Goal: Information Seeking & Learning: Learn about a topic

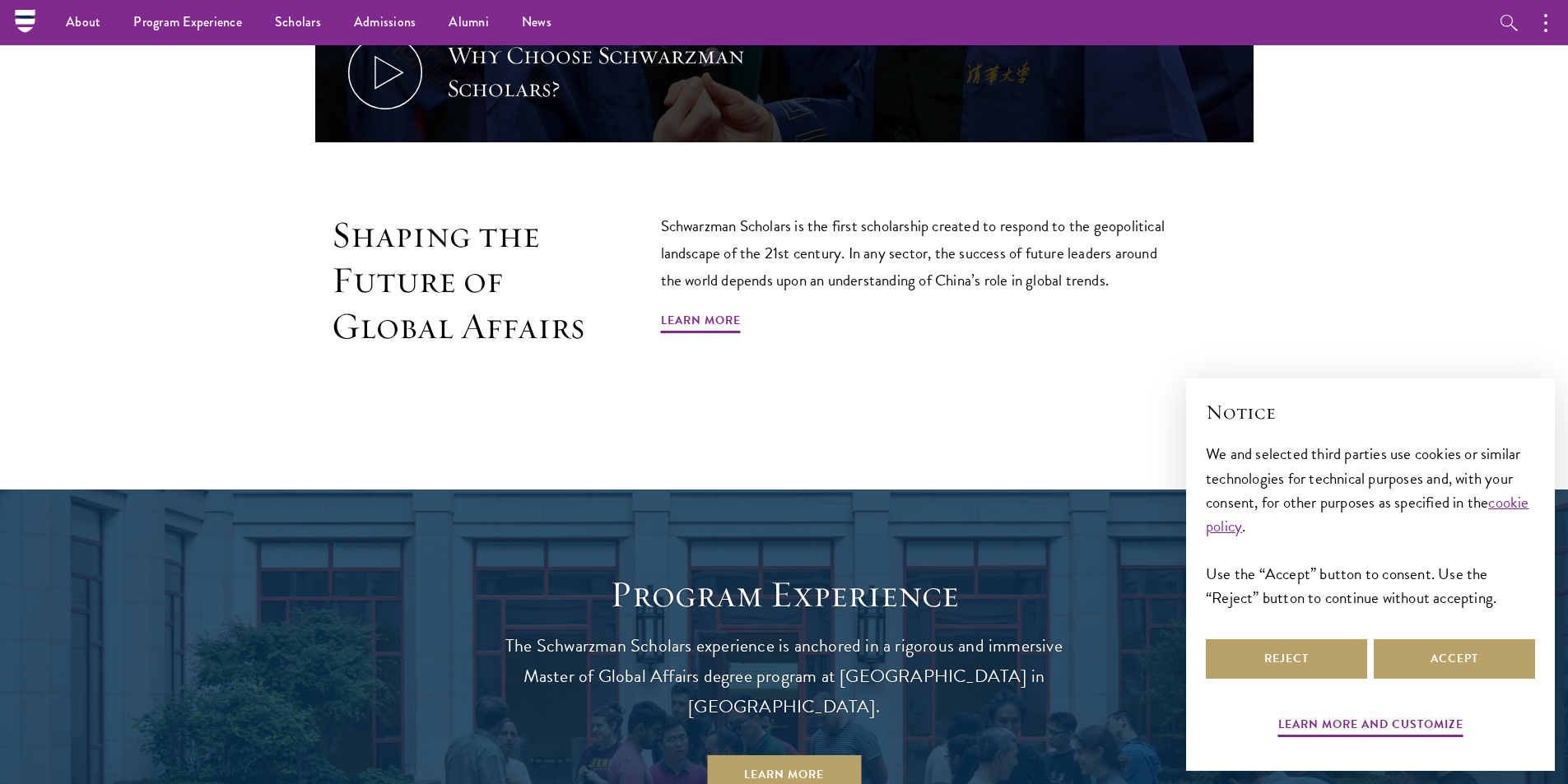
scroll to position [1070, 0]
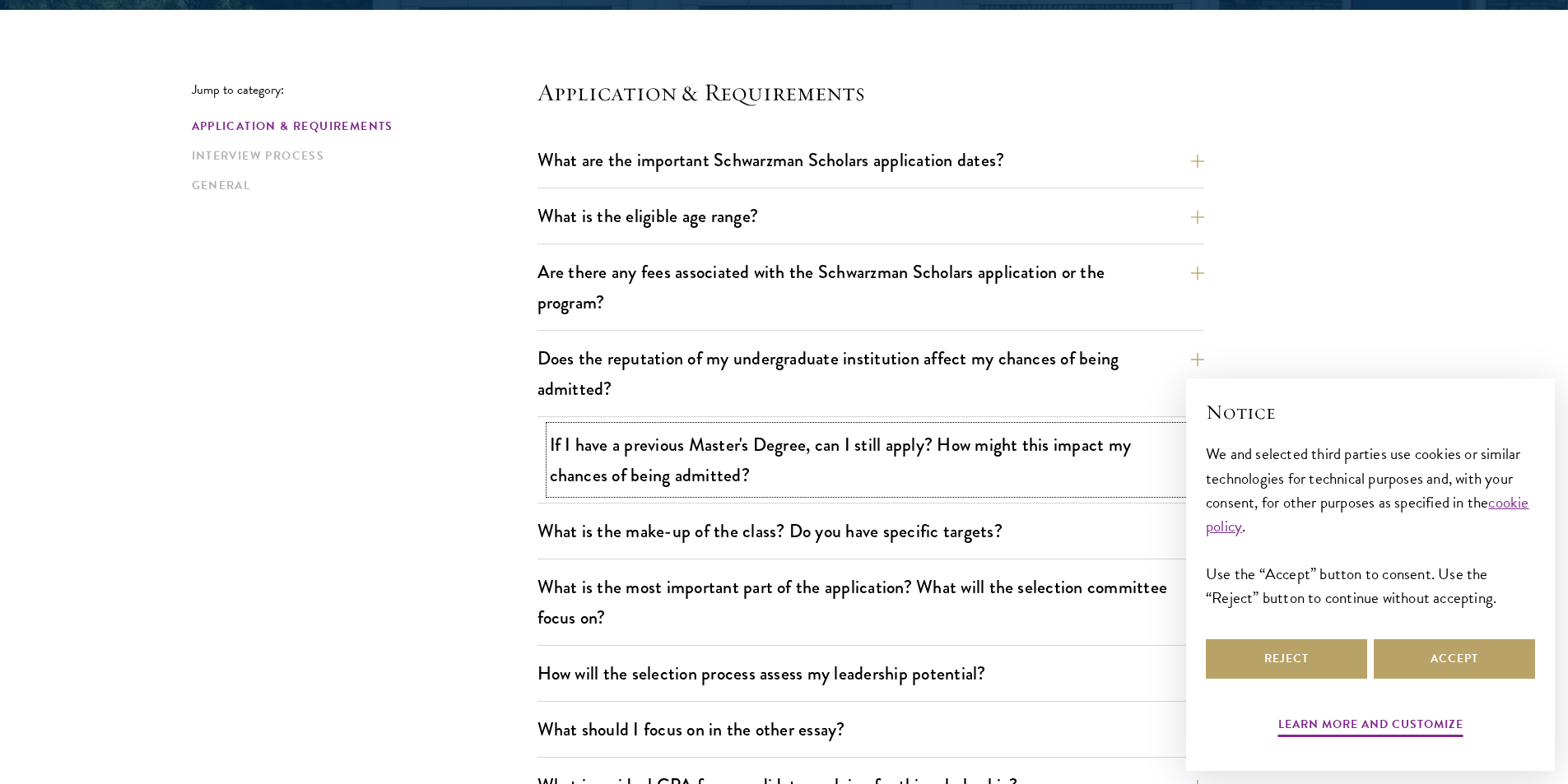
click at [960, 441] on button "If I have a previous Master's Degree, can I still apply? How might this impact …" at bounding box center [884, 460] width 667 height 68
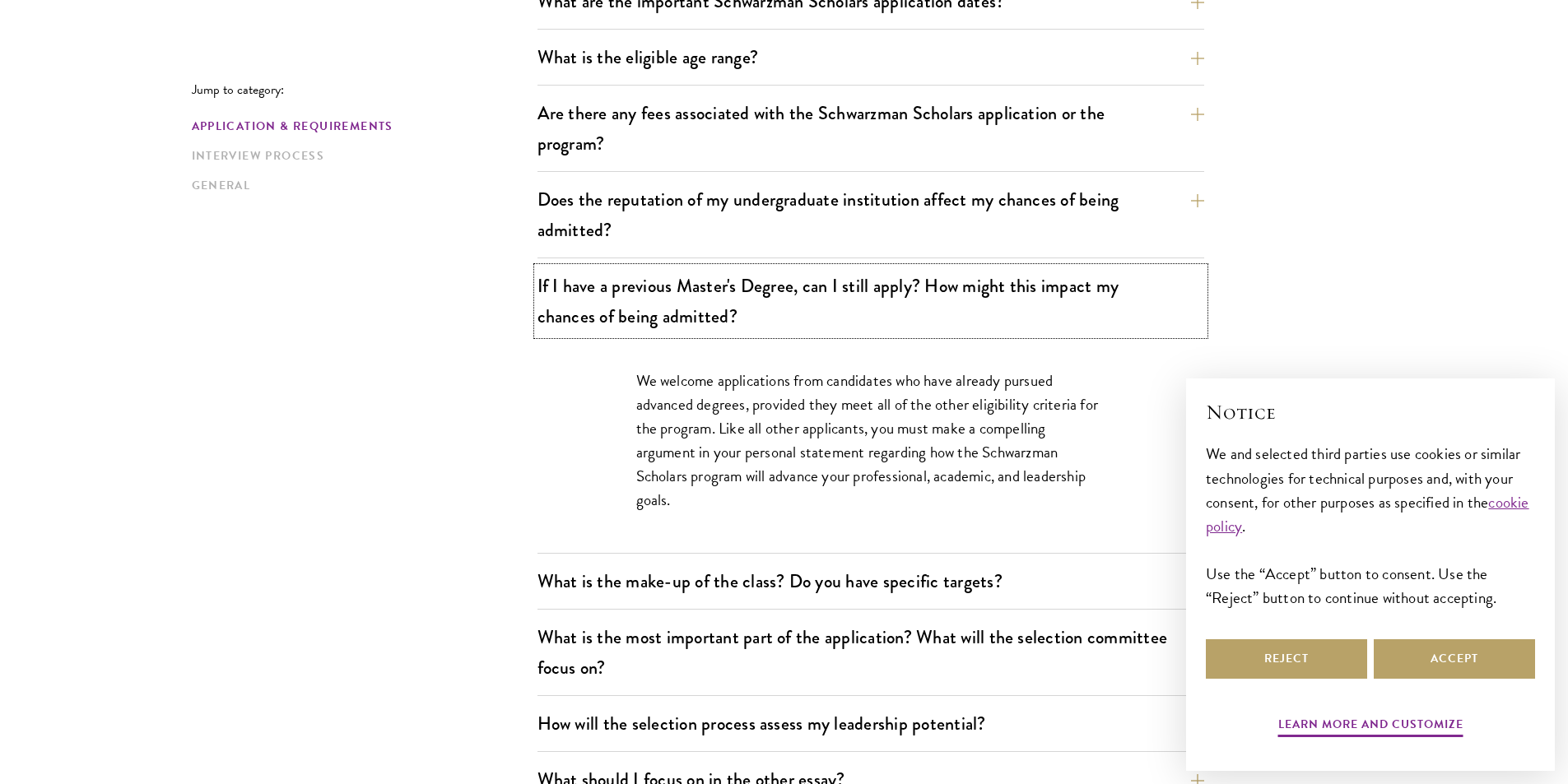
scroll to position [576, 0]
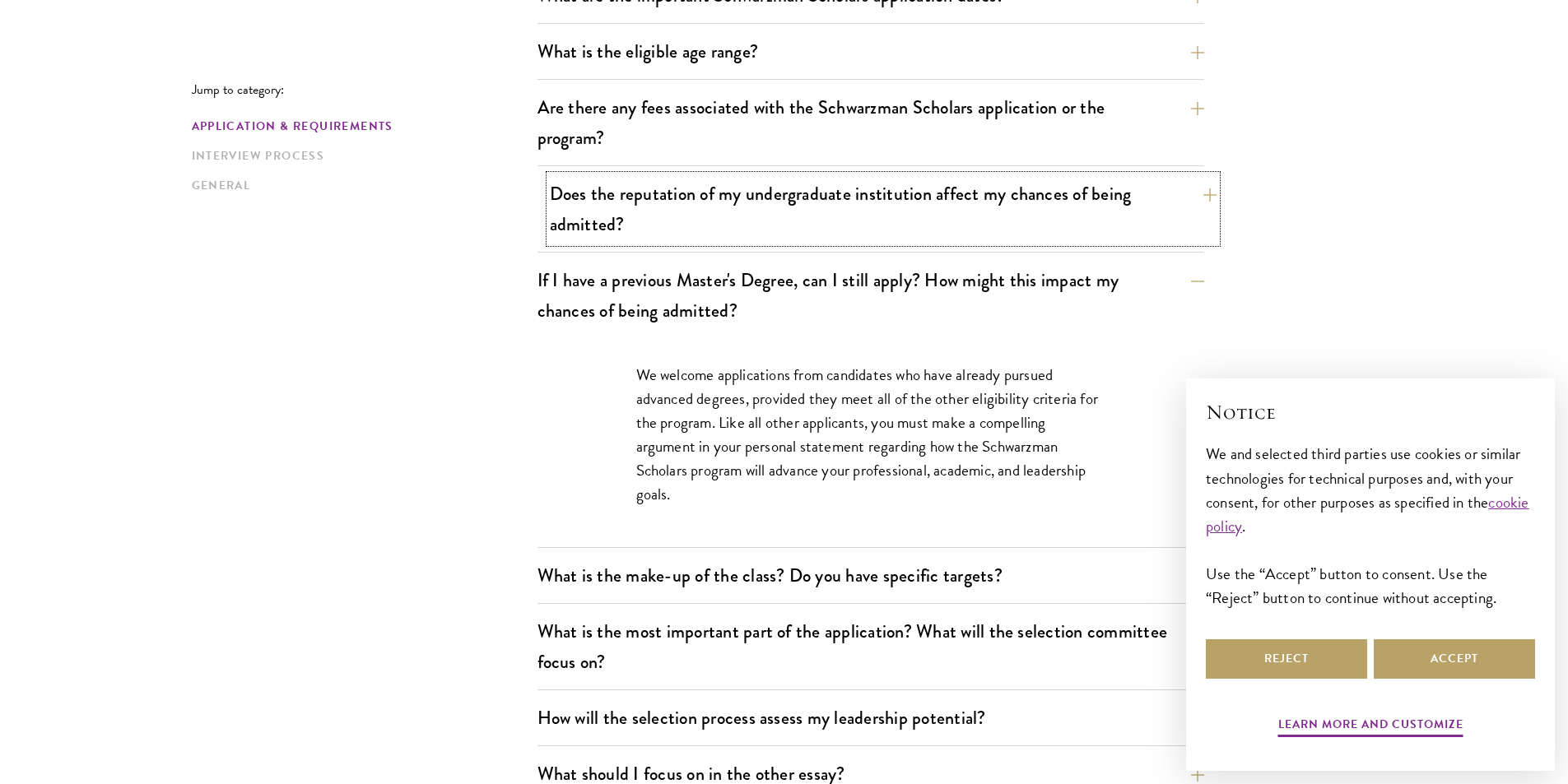
click at [826, 230] on button "Does the reputation of my undergraduate institution affect my chances of being …" at bounding box center [884, 209] width 667 height 68
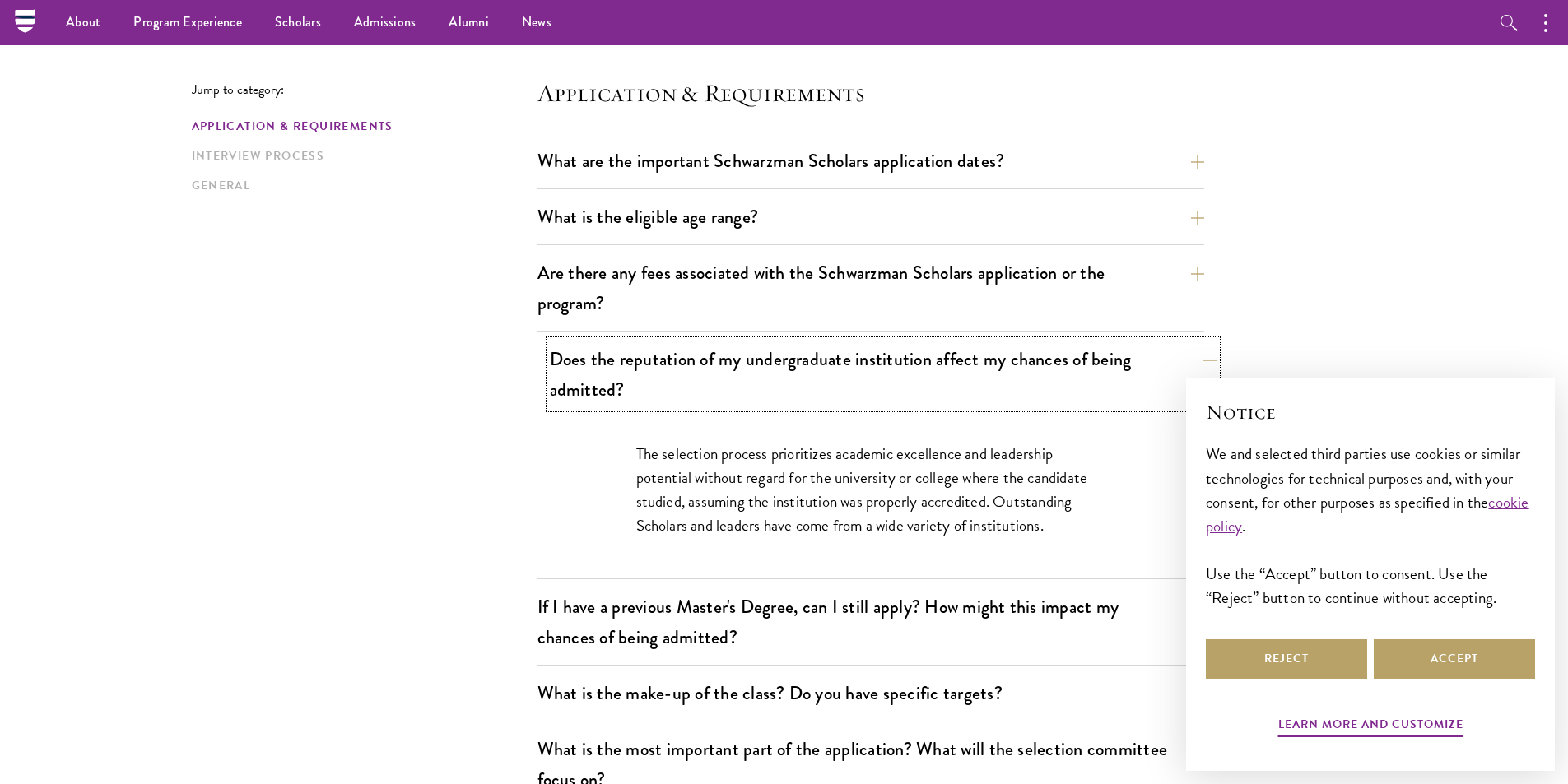
scroll to position [329, 0]
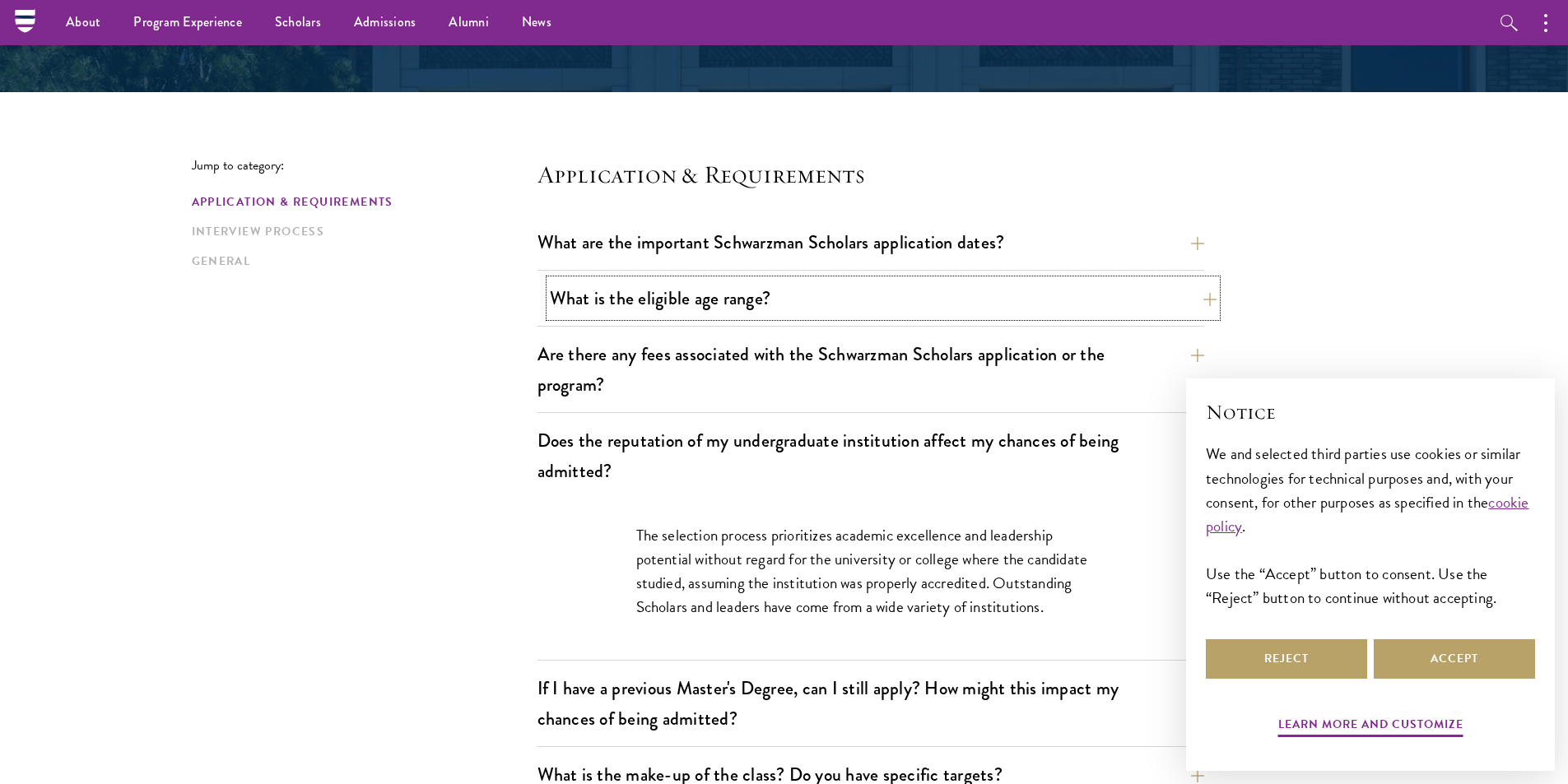
click at [865, 282] on button "What is the eligible age range?" at bounding box center [884, 298] width 667 height 37
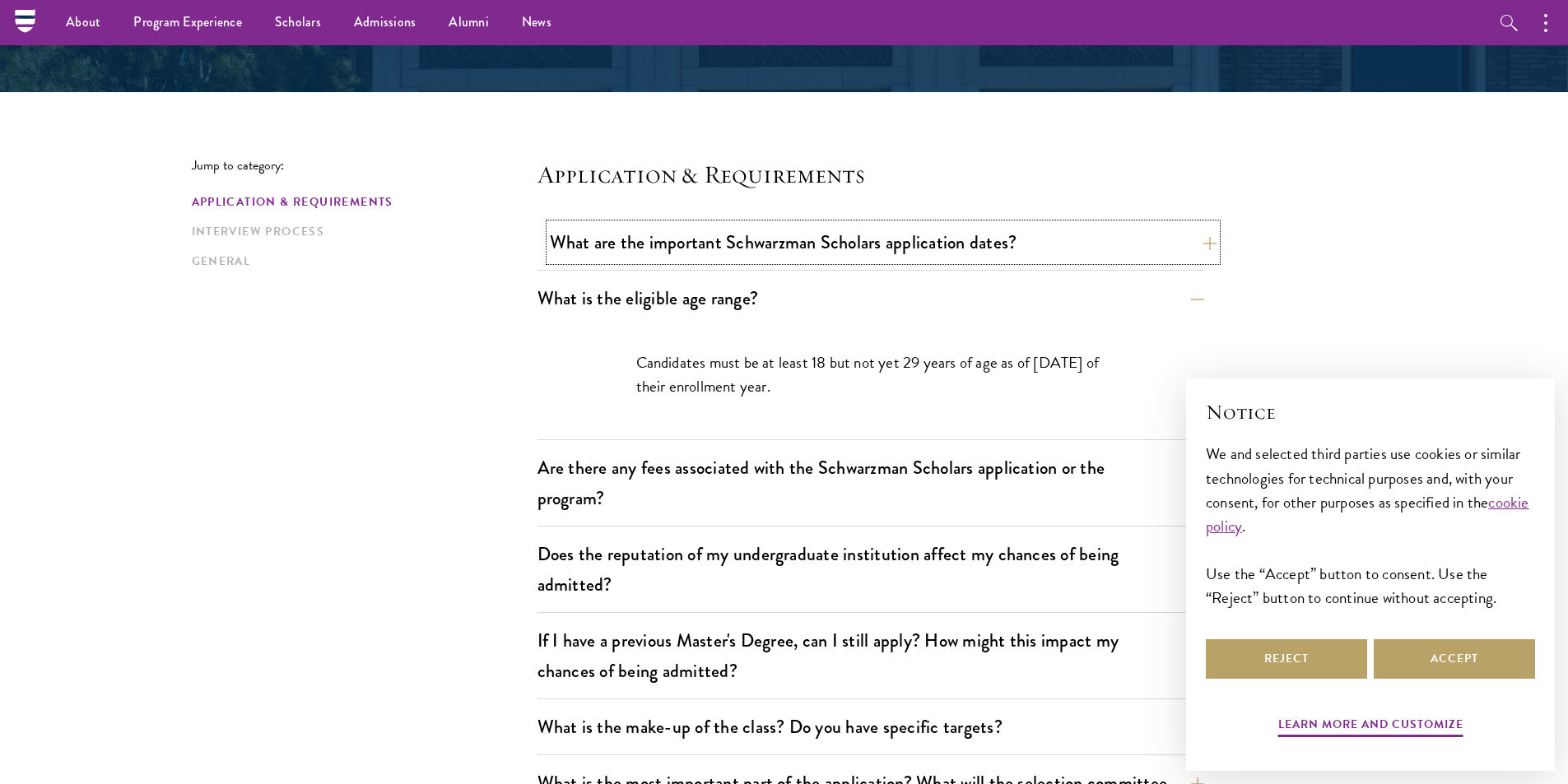
click at [867, 250] on button "What are the important Schwarzman Scholars application dates?" at bounding box center [884, 242] width 667 height 37
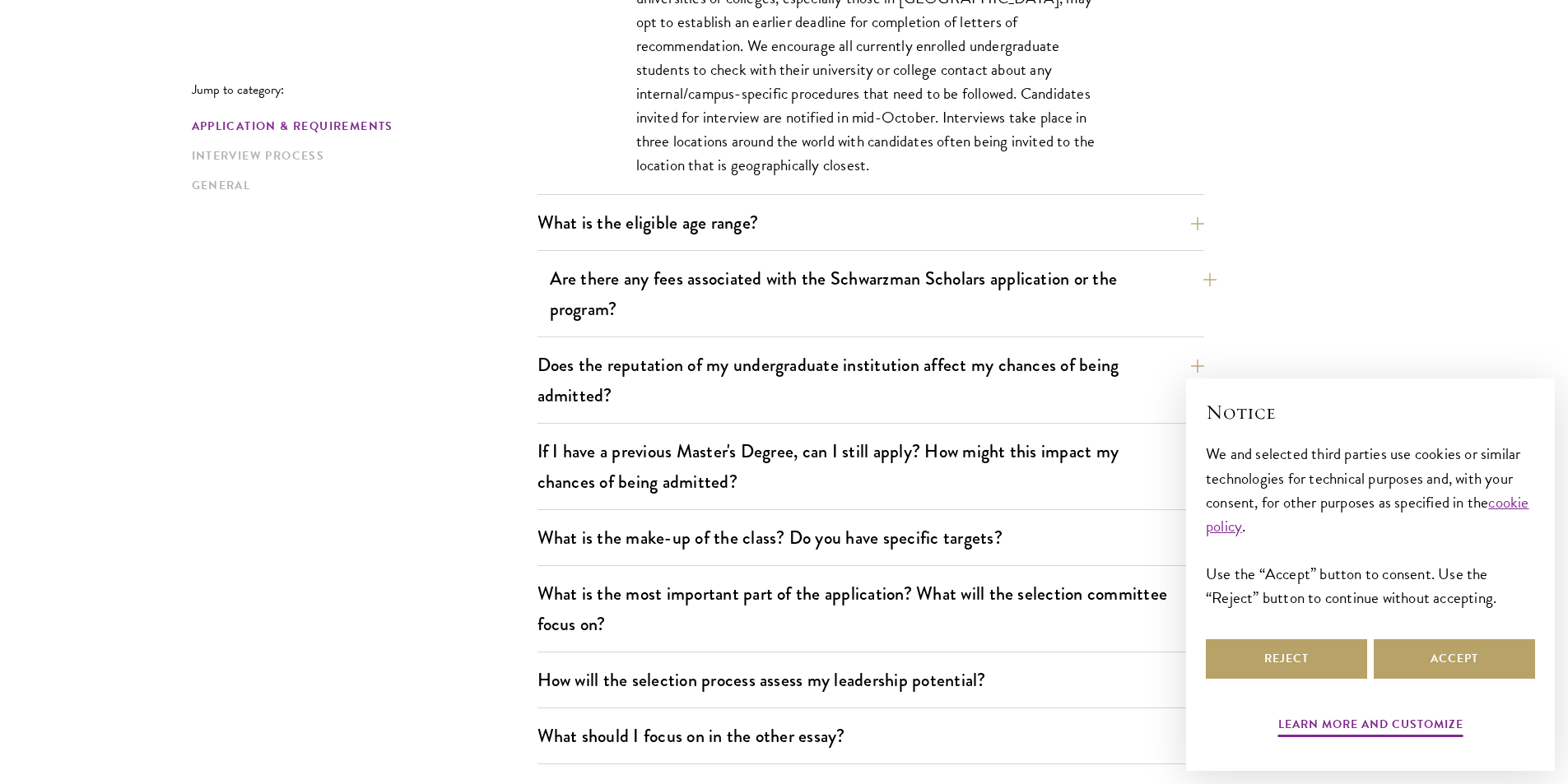
scroll to position [905, 0]
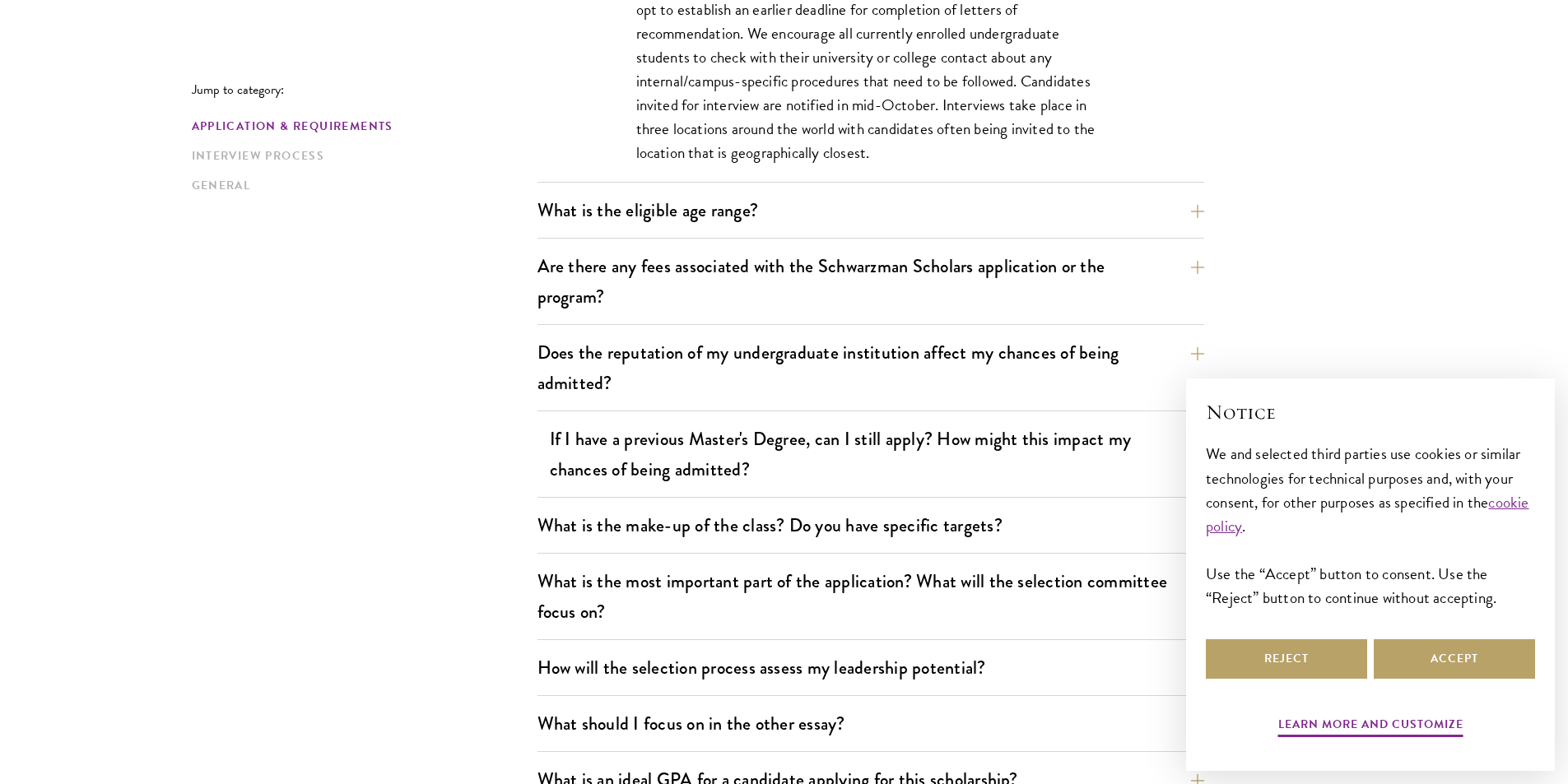
click at [848, 421] on div "What are the important Schwarzman Scholars application dates? Applicants who ho…" at bounding box center [871, 541] width 667 height 1786
click at [854, 433] on button "If I have a previous Master's Degree, can I still apply? How might this impact …" at bounding box center [884, 454] width 667 height 68
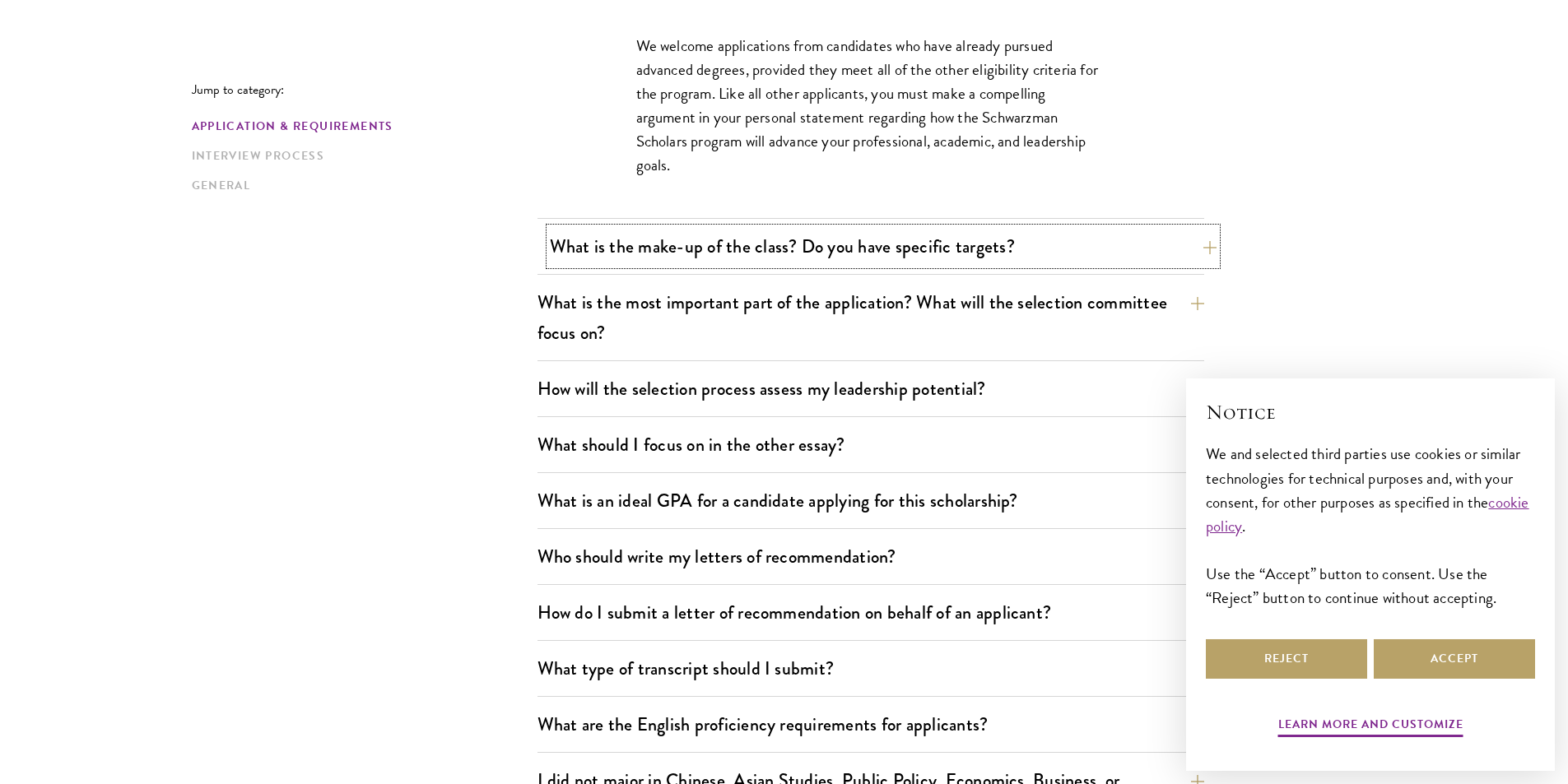
click at [877, 230] on button "What is the make-up of the class? Do you have specific targets?" at bounding box center [884, 246] width 667 height 37
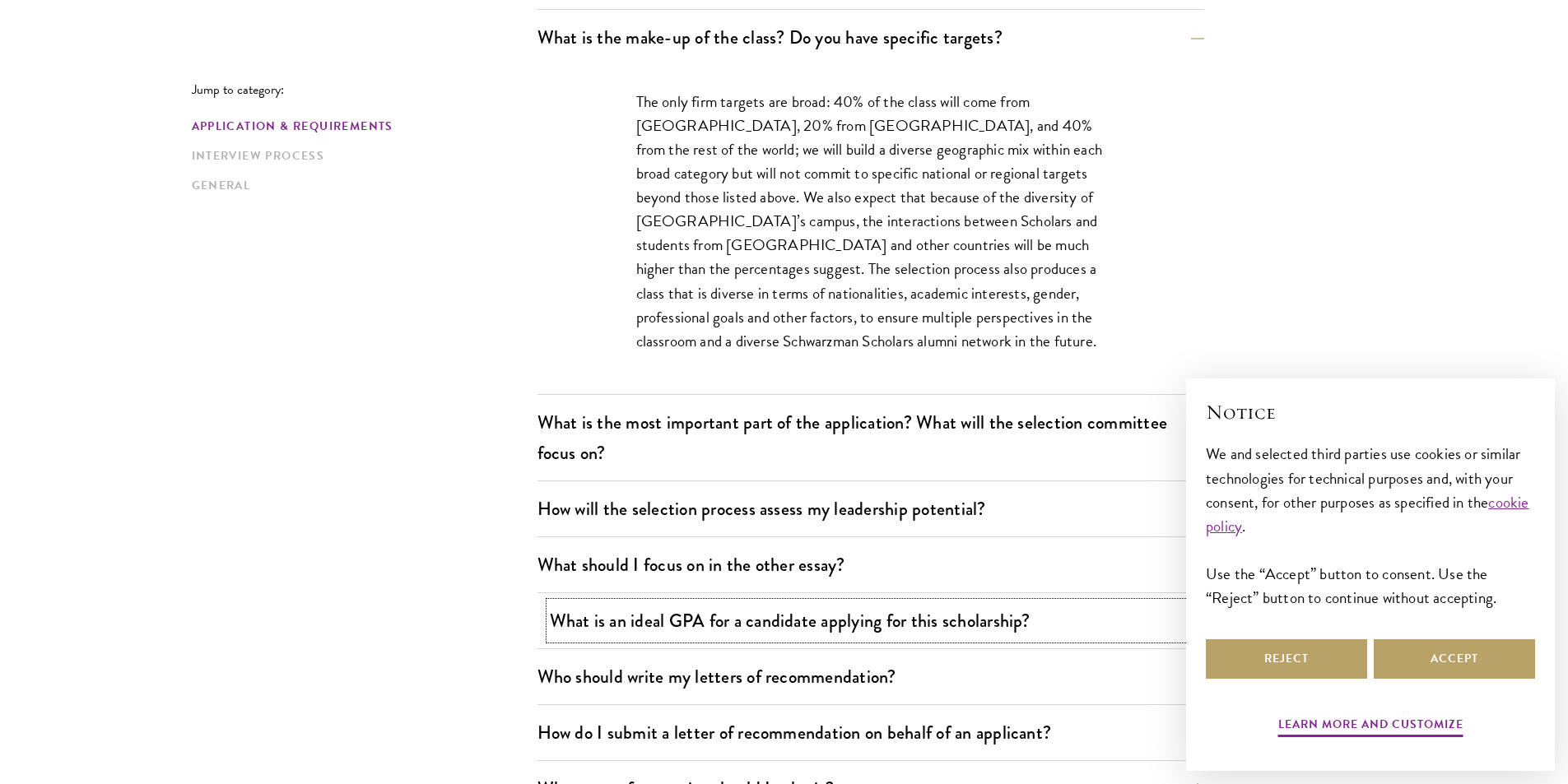
click at [988, 632] on button "What is an ideal GPA for a candidate applying for this scholarship?" at bounding box center [884, 620] width 667 height 37
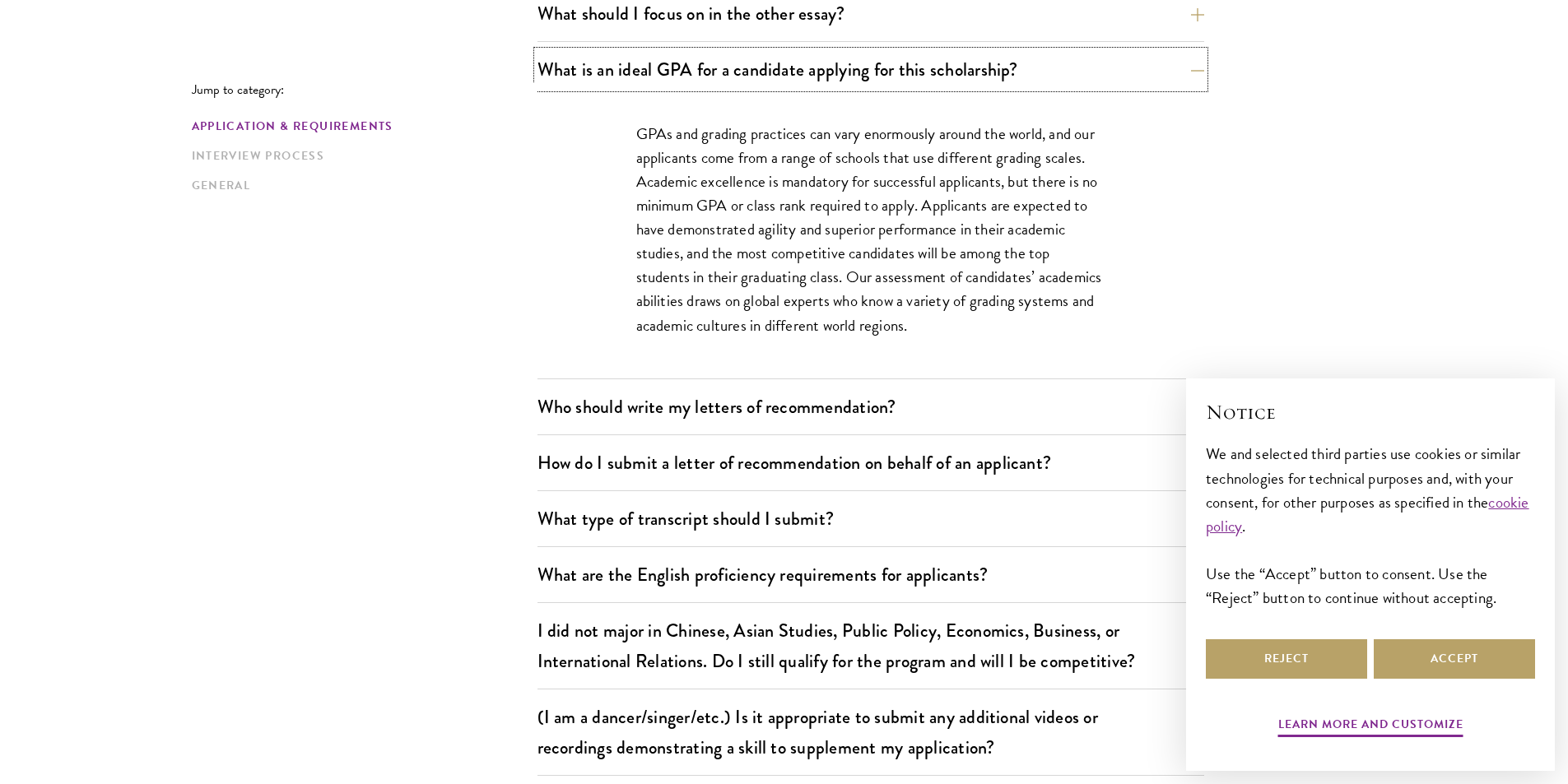
scroll to position [1152, 0]
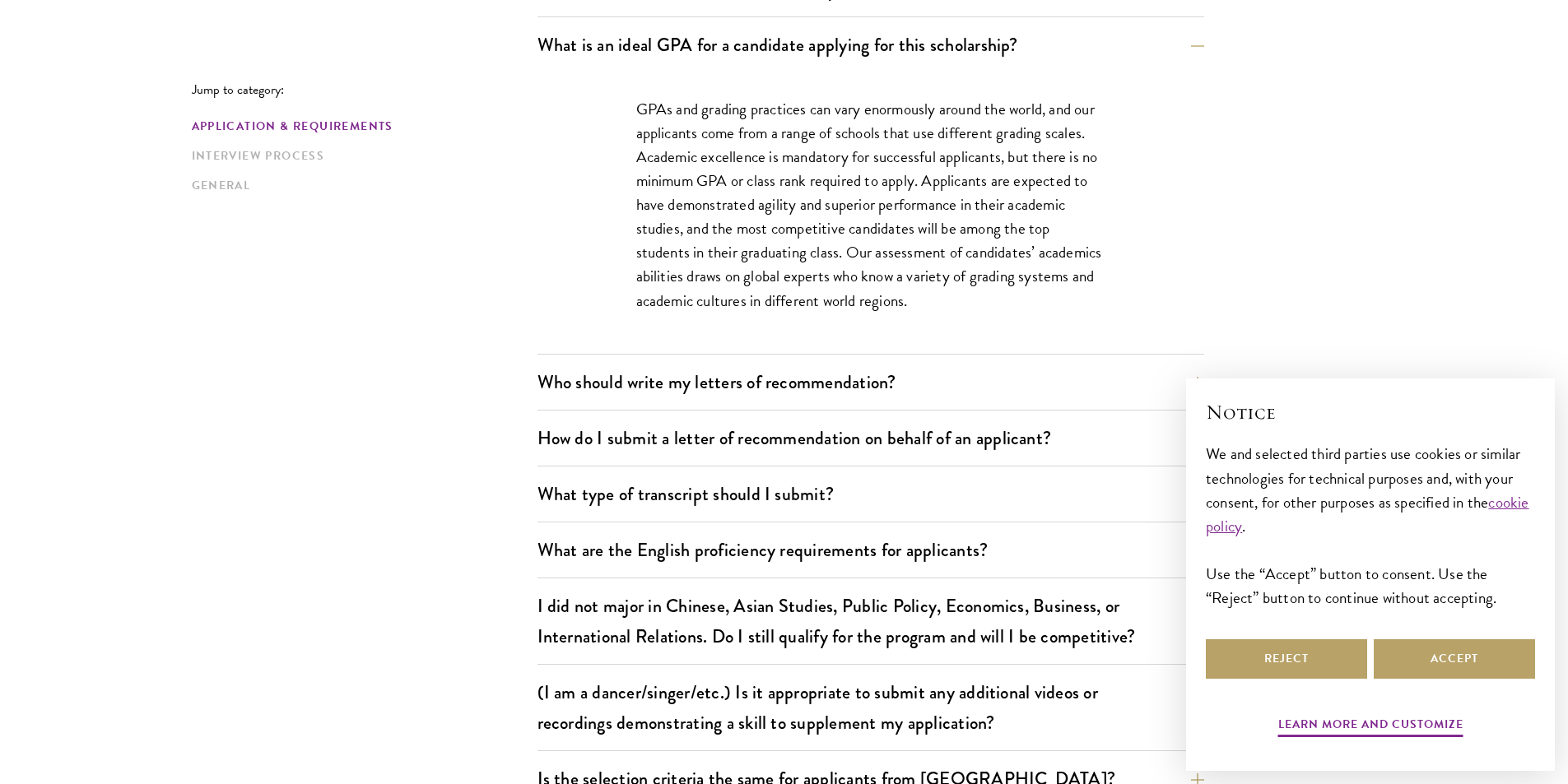
click at [724, 403] on div "Who should write my letters of recommendation? All applicants including Current…" at bounding box center [871, 387] width 667 height 47
click at [740, 360] on div "What are the important Schwarzman Scholars application dates? Applicants who ho…" at bounding box center [871, 190] width 667 height 1579
click at [737, 379] on button "Who should write my letters of recommendation?" at bounding box center [884, 382] width 667 height 37
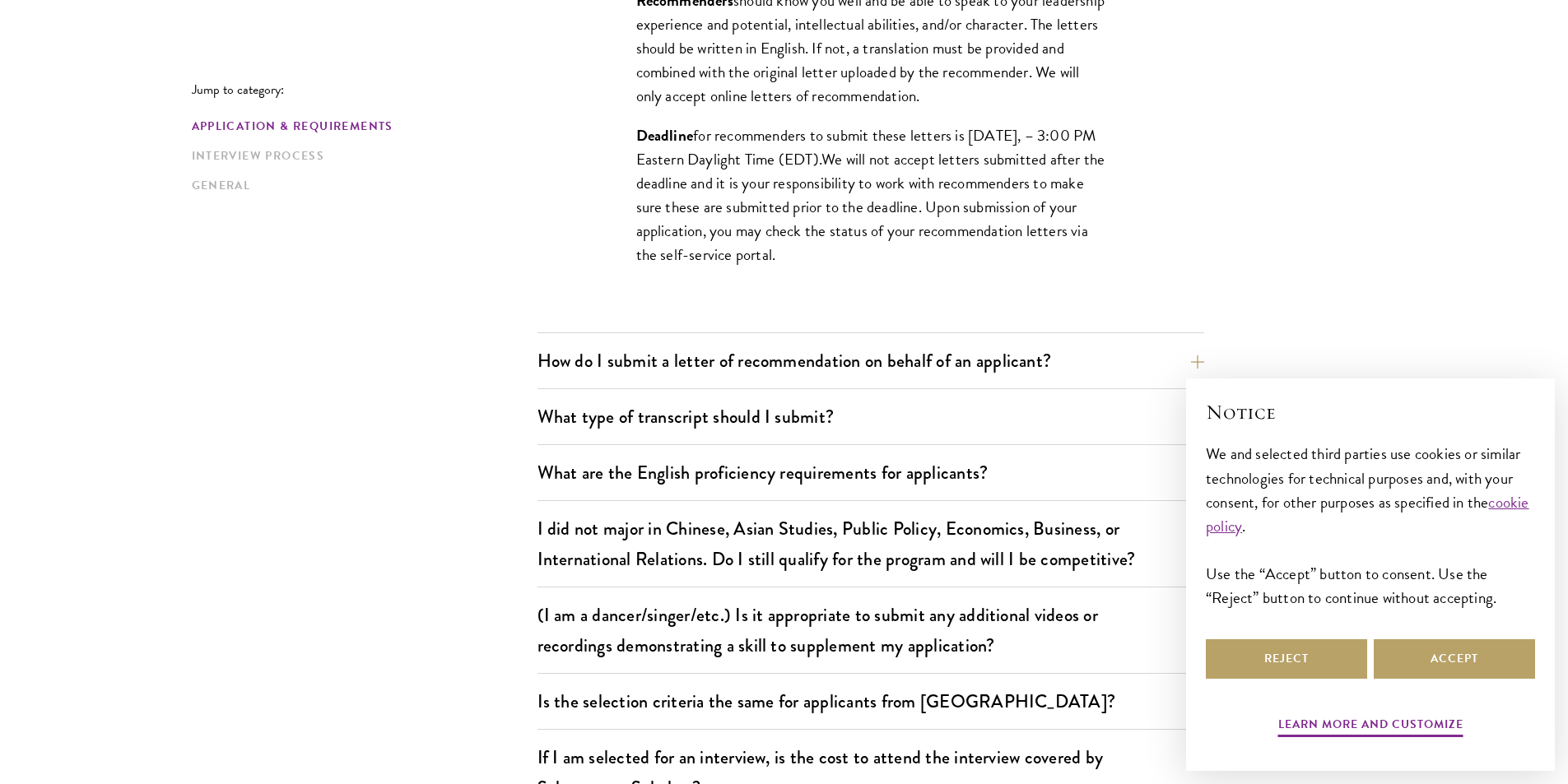
scroll to position [1728, 0]
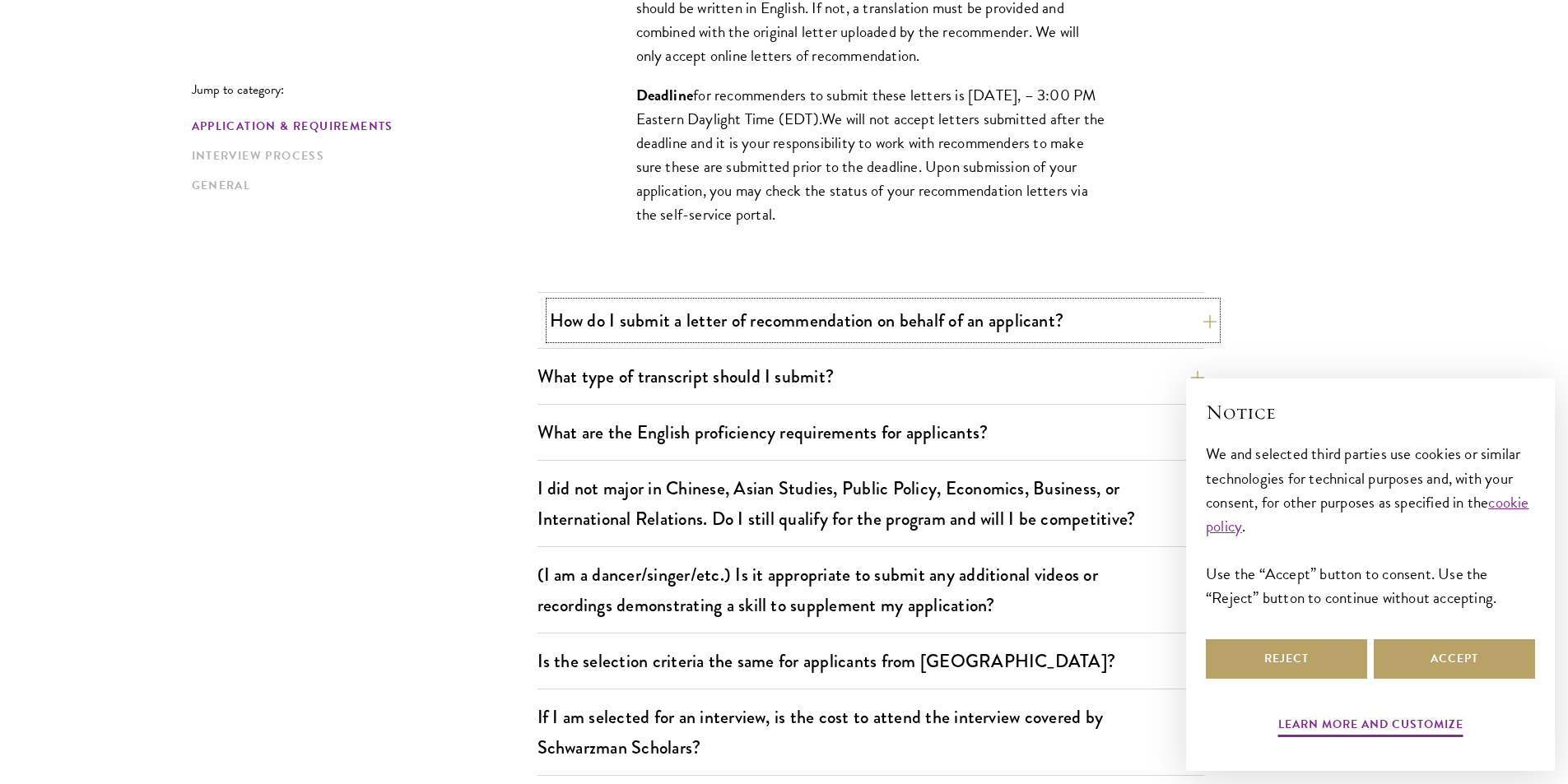
click at [678, 323] on button "How do I submit a letter of recommendation on behalf of an applicant?" at bounding box center [884, 321] width 667 height 37
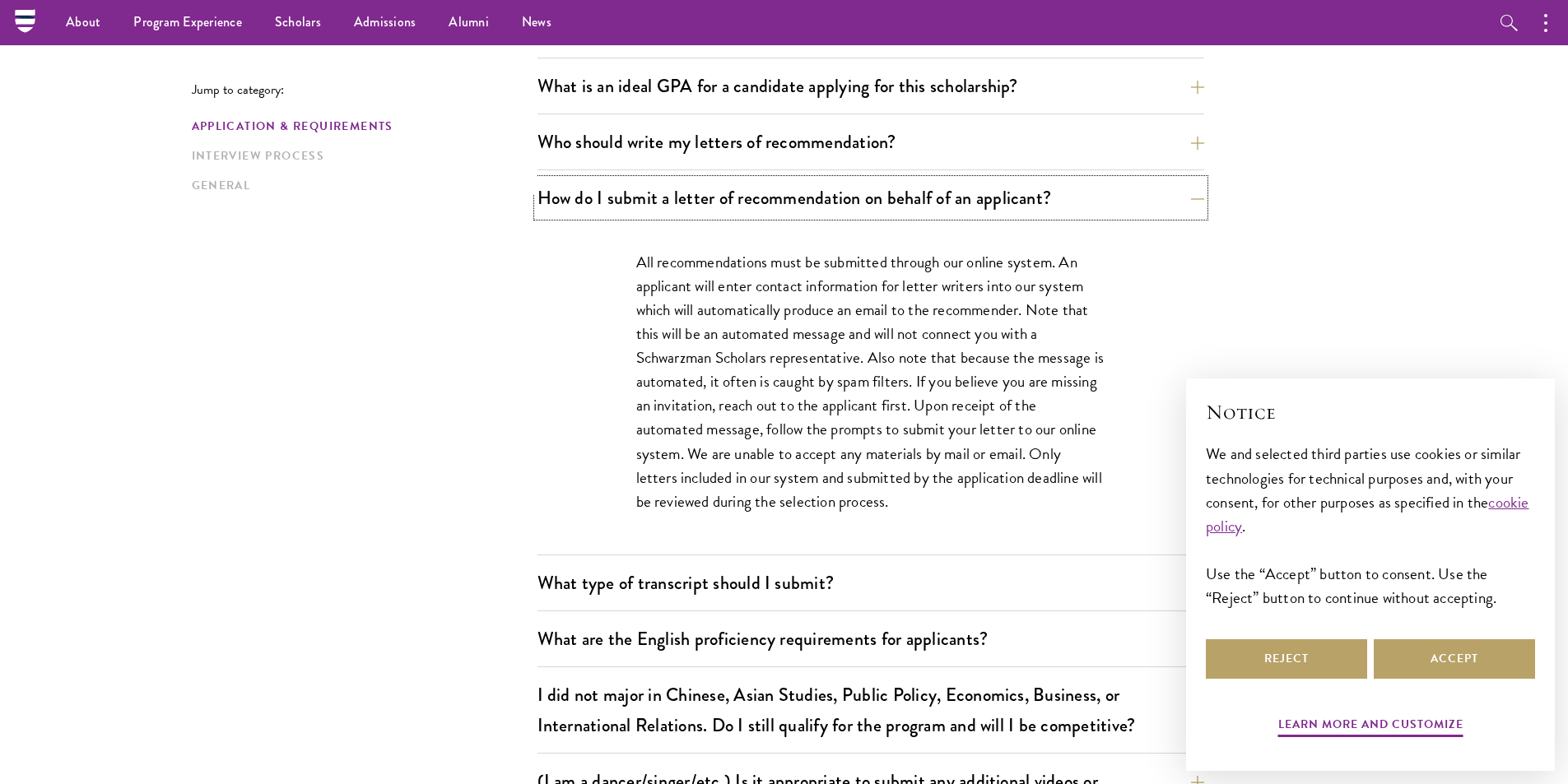
scroll to position [1070, 0]
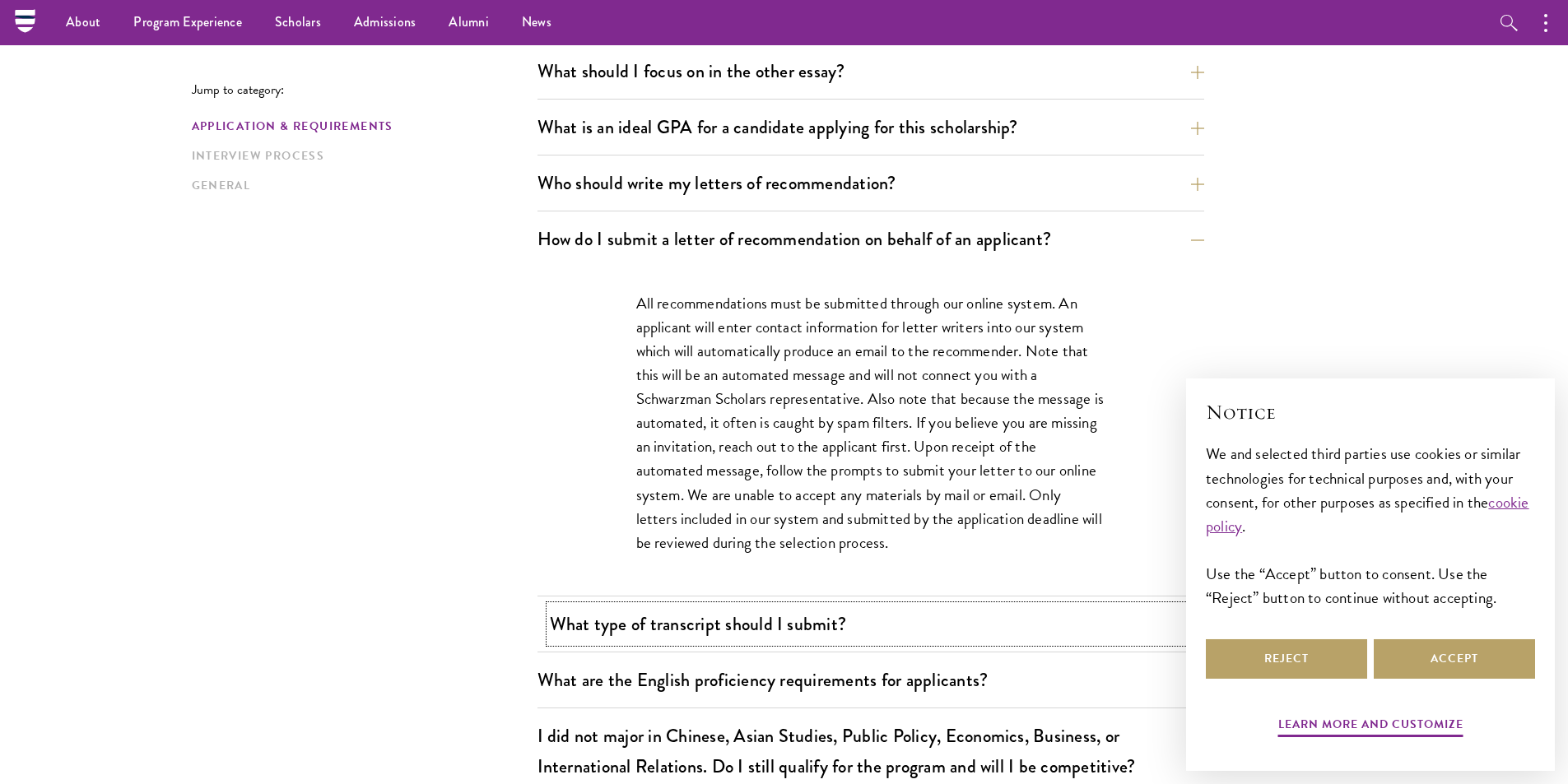
click at [859, 620] on button "What type of transcript should I submit?" at bounding box center [884, 624] width 667 height 37
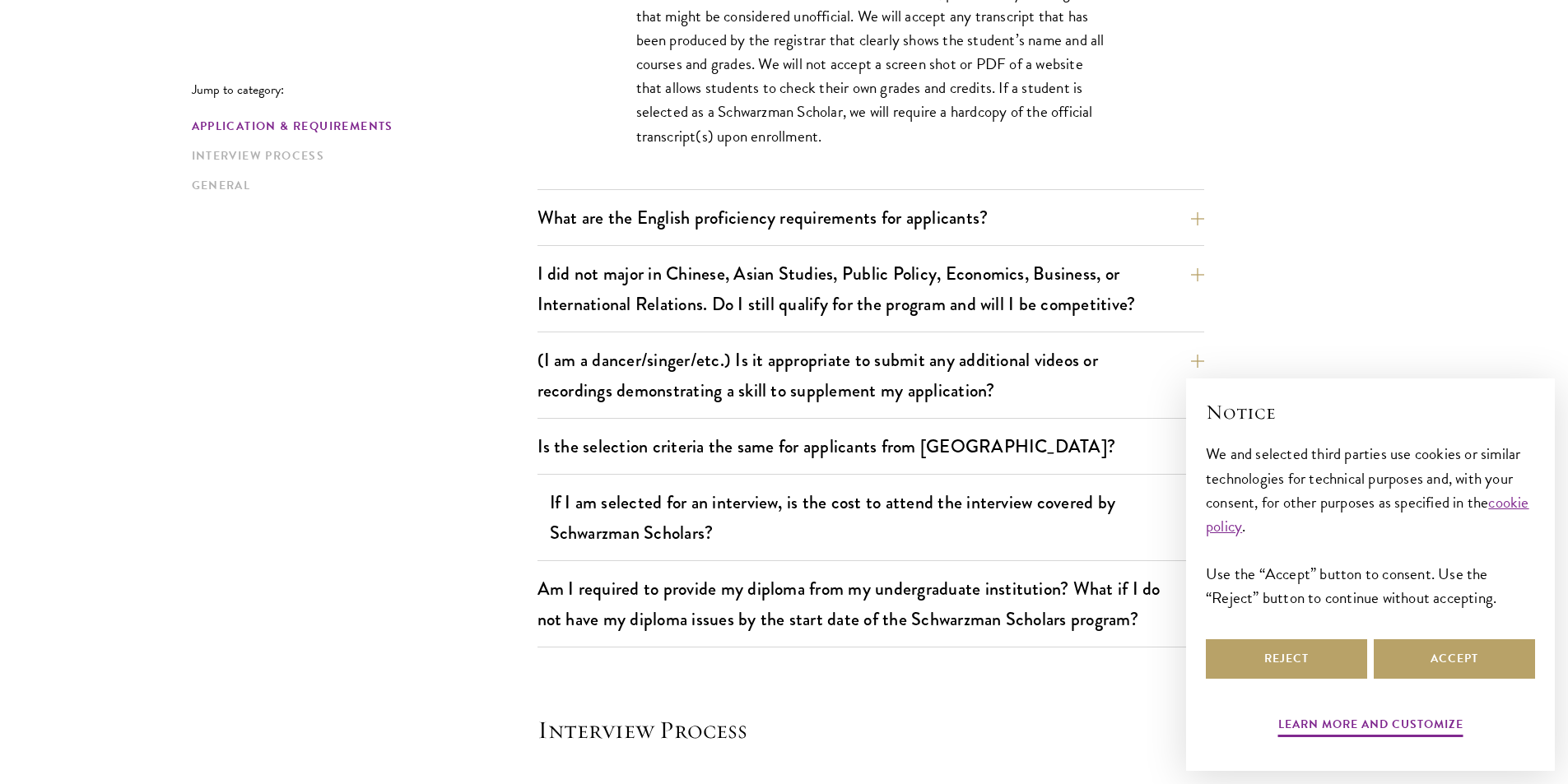
scroll to position [1564, 0]
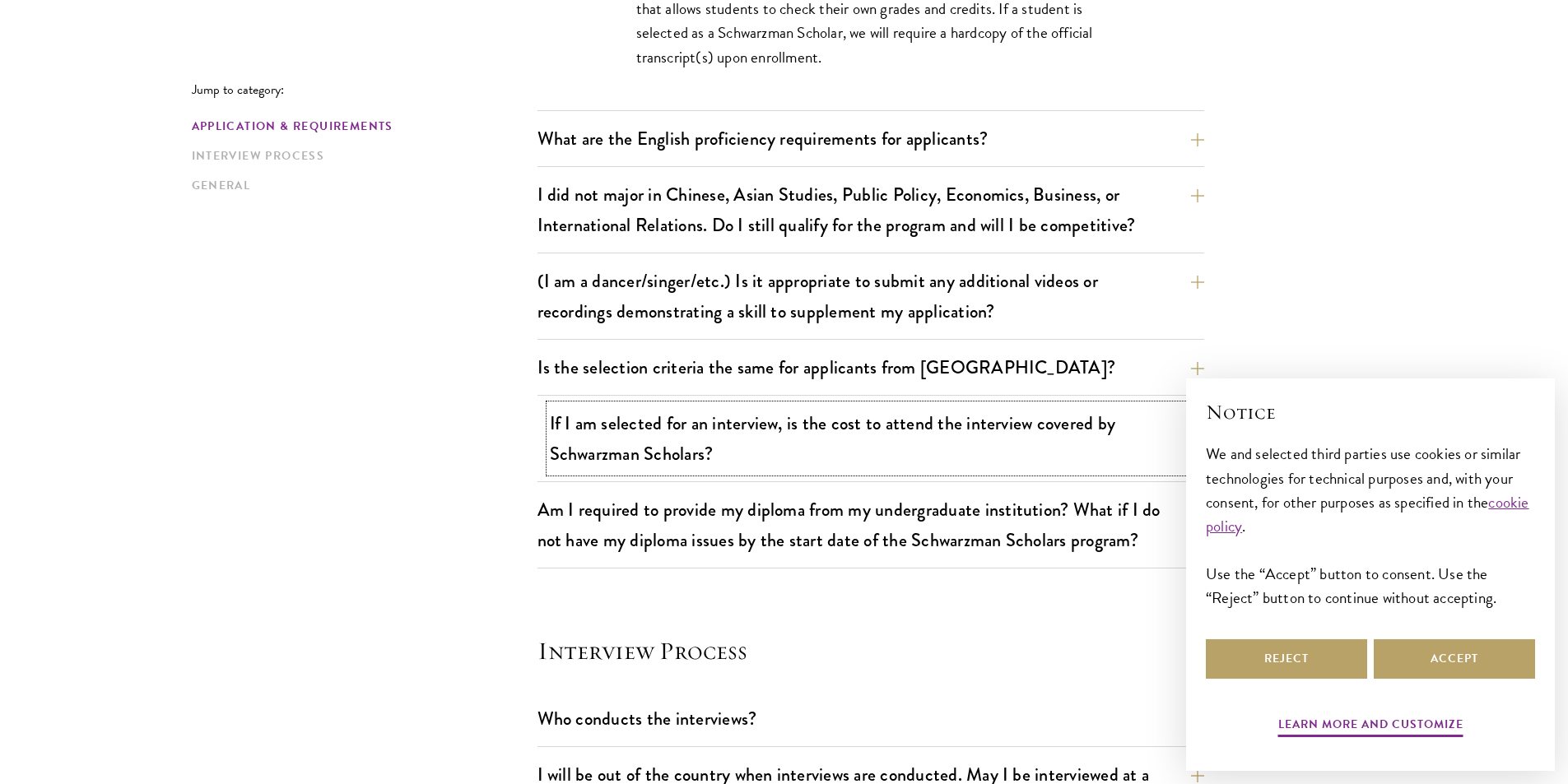
click at [919, 410] on button "If I am selected for an interview, is the cost to attend the interview covered …" at bounding box center [884, 438] width 667 height 68
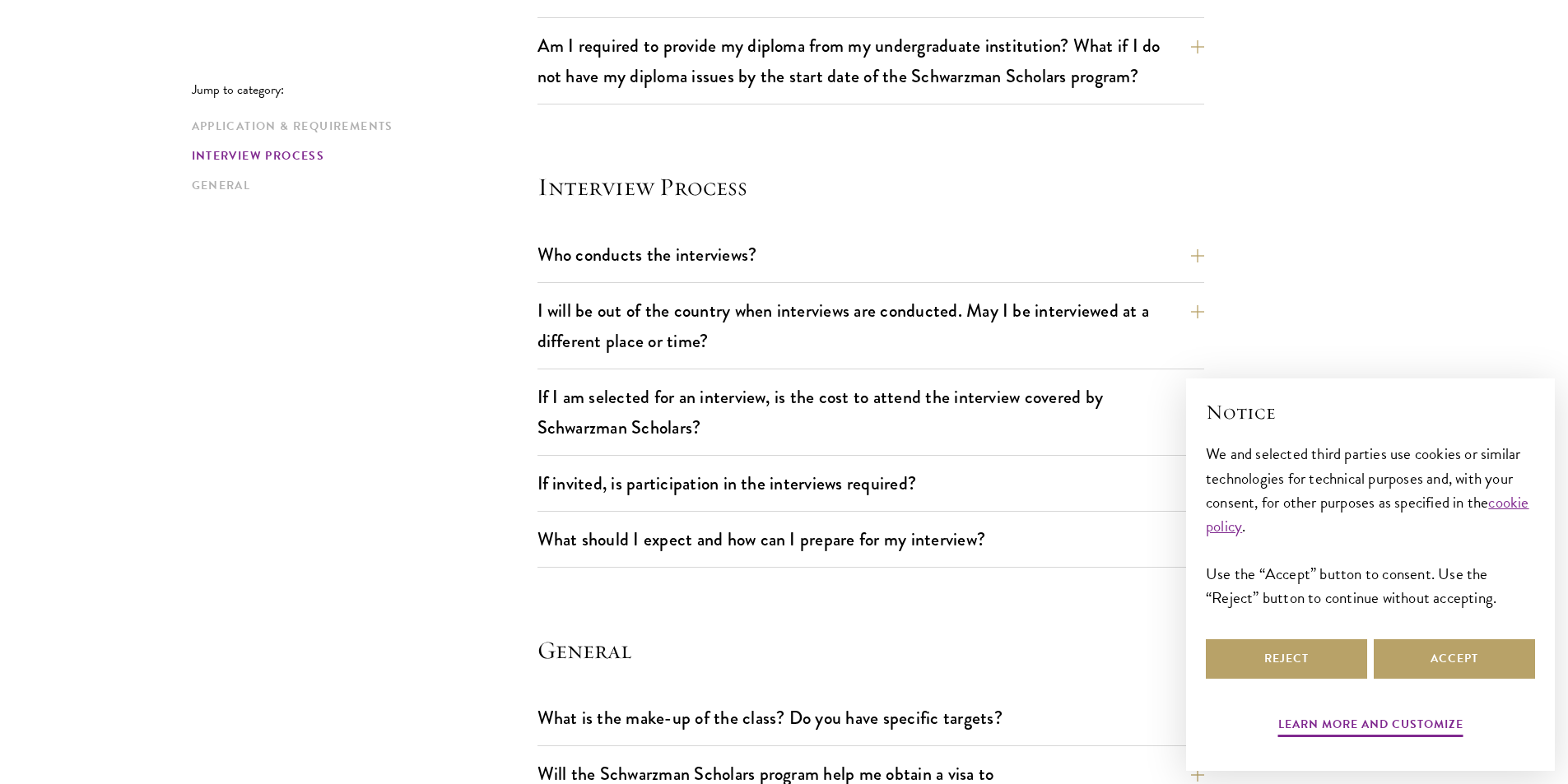
scroll to position [2304, 0]
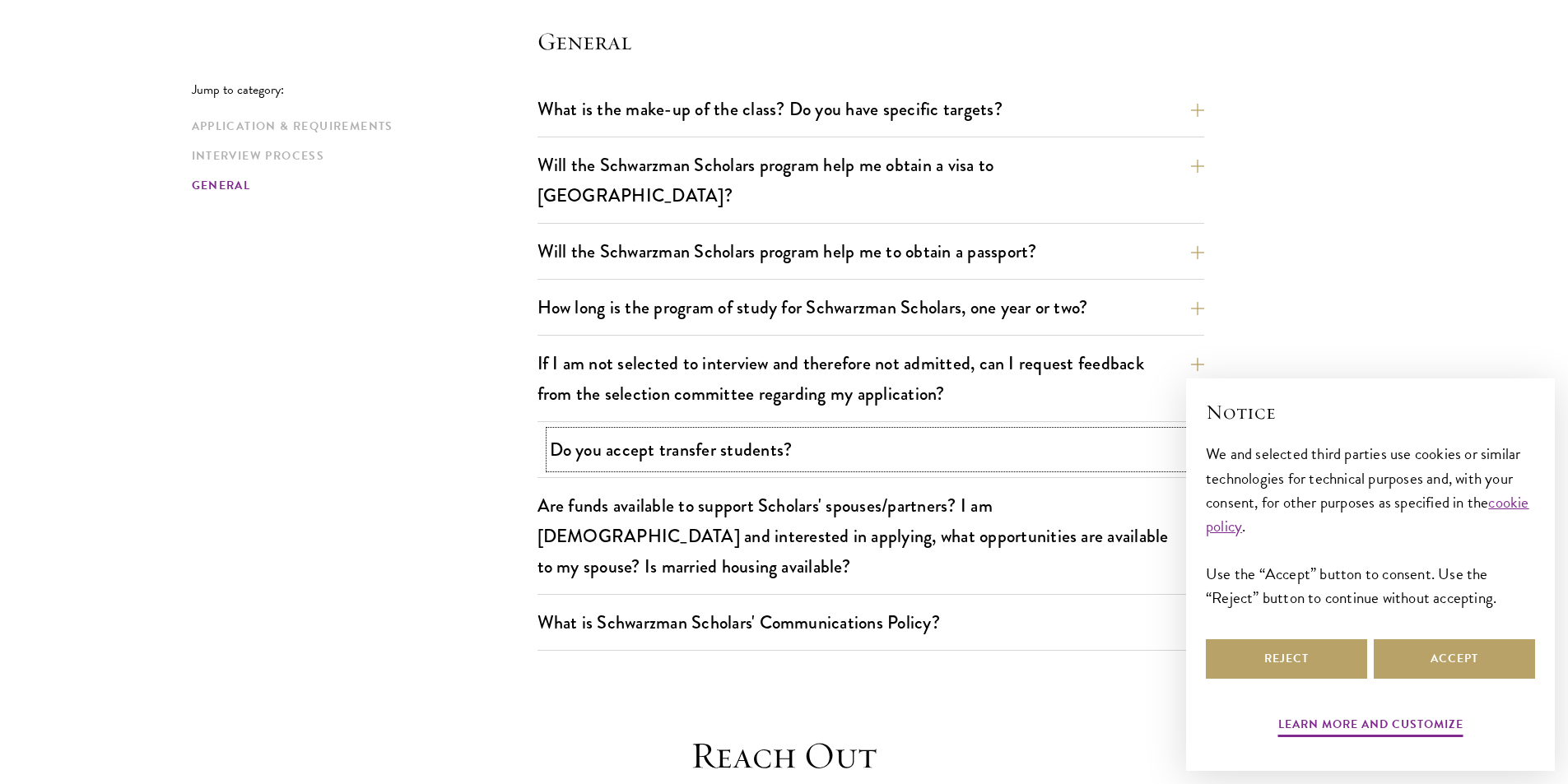
click at [831, 431] on button "Do you accept transfer students?" at bounding box center [884, 450] width 667 height 37
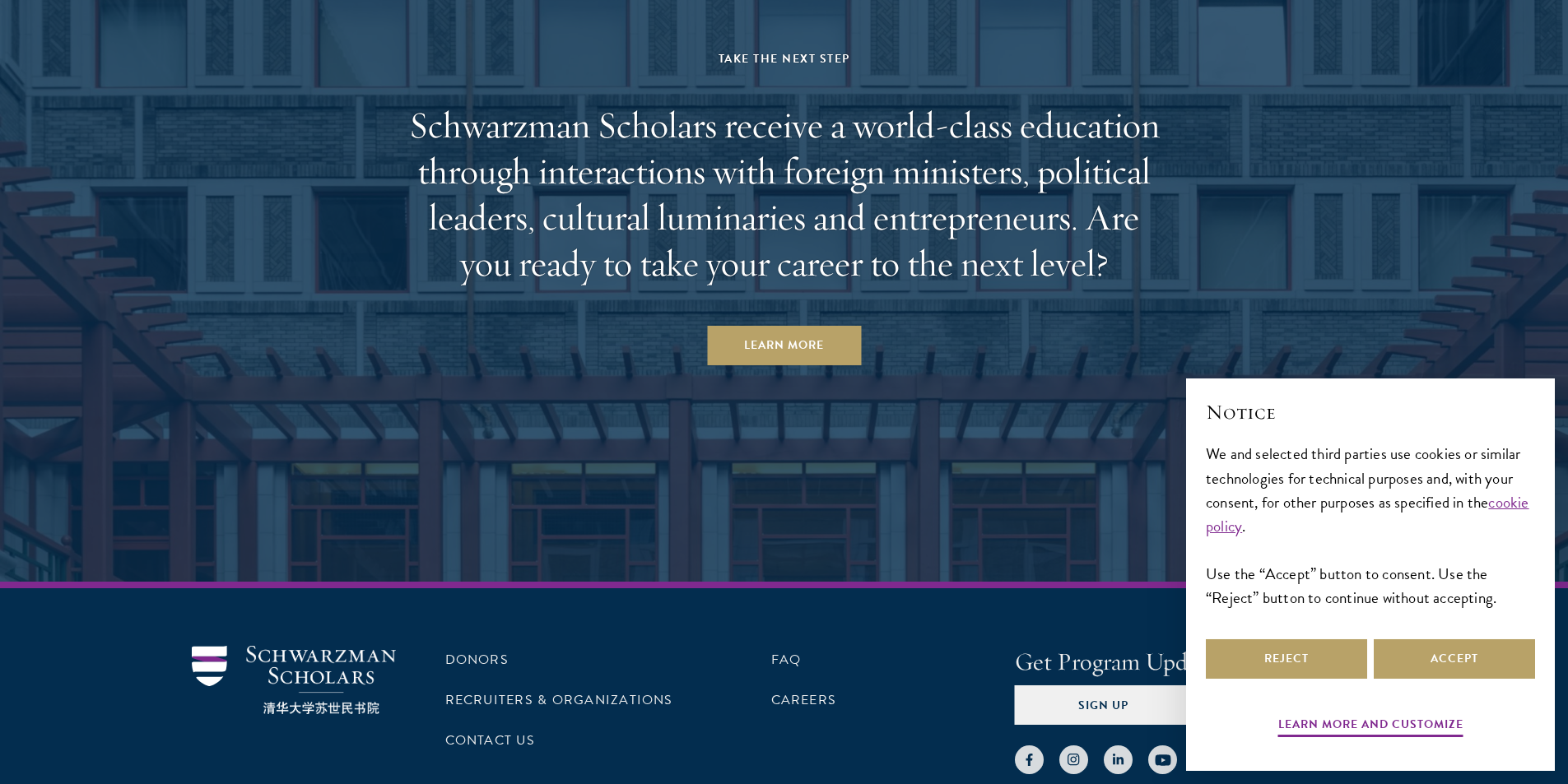
scroll to position [4331, 0]
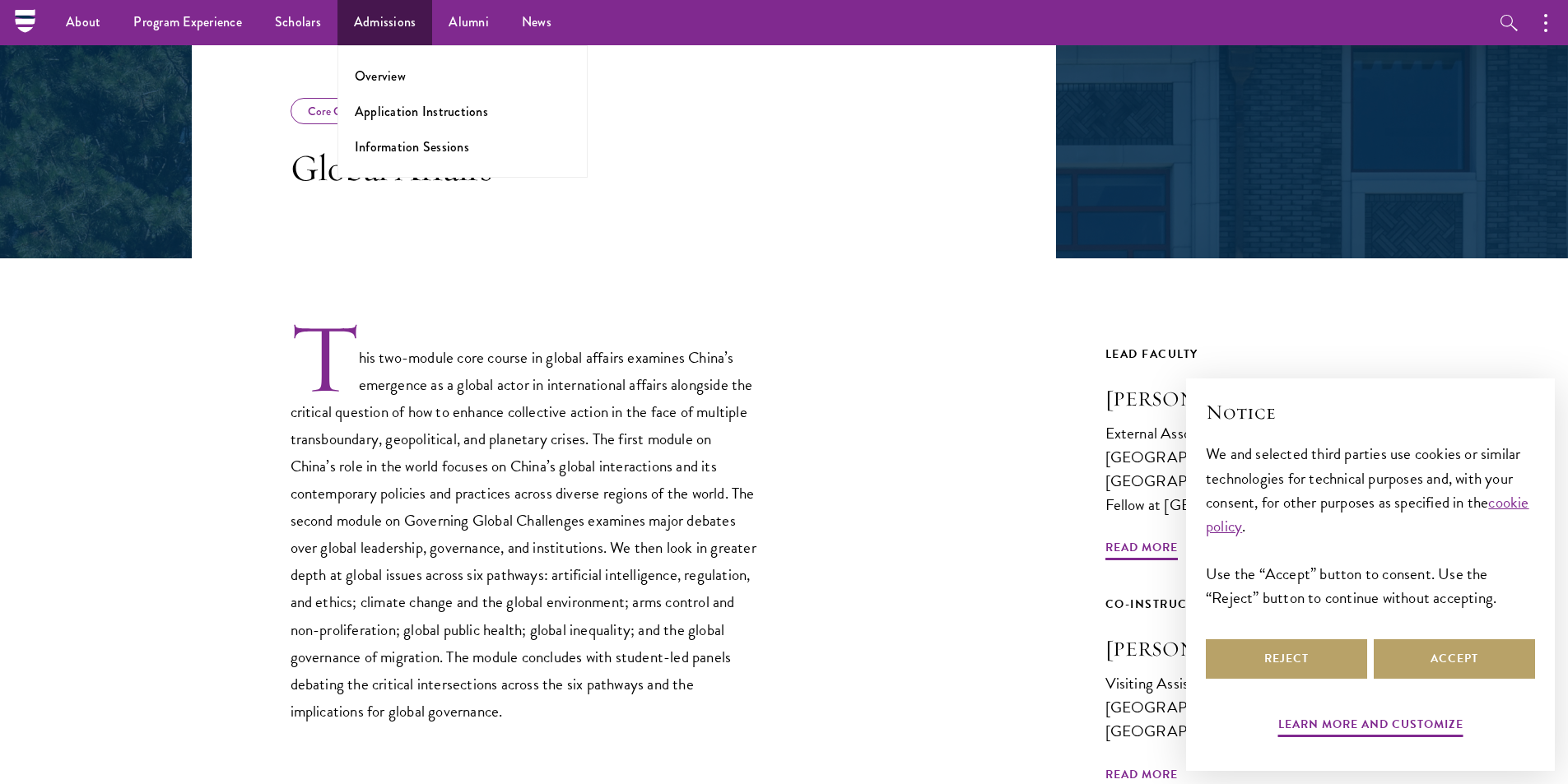
scroll to position [247, 0]
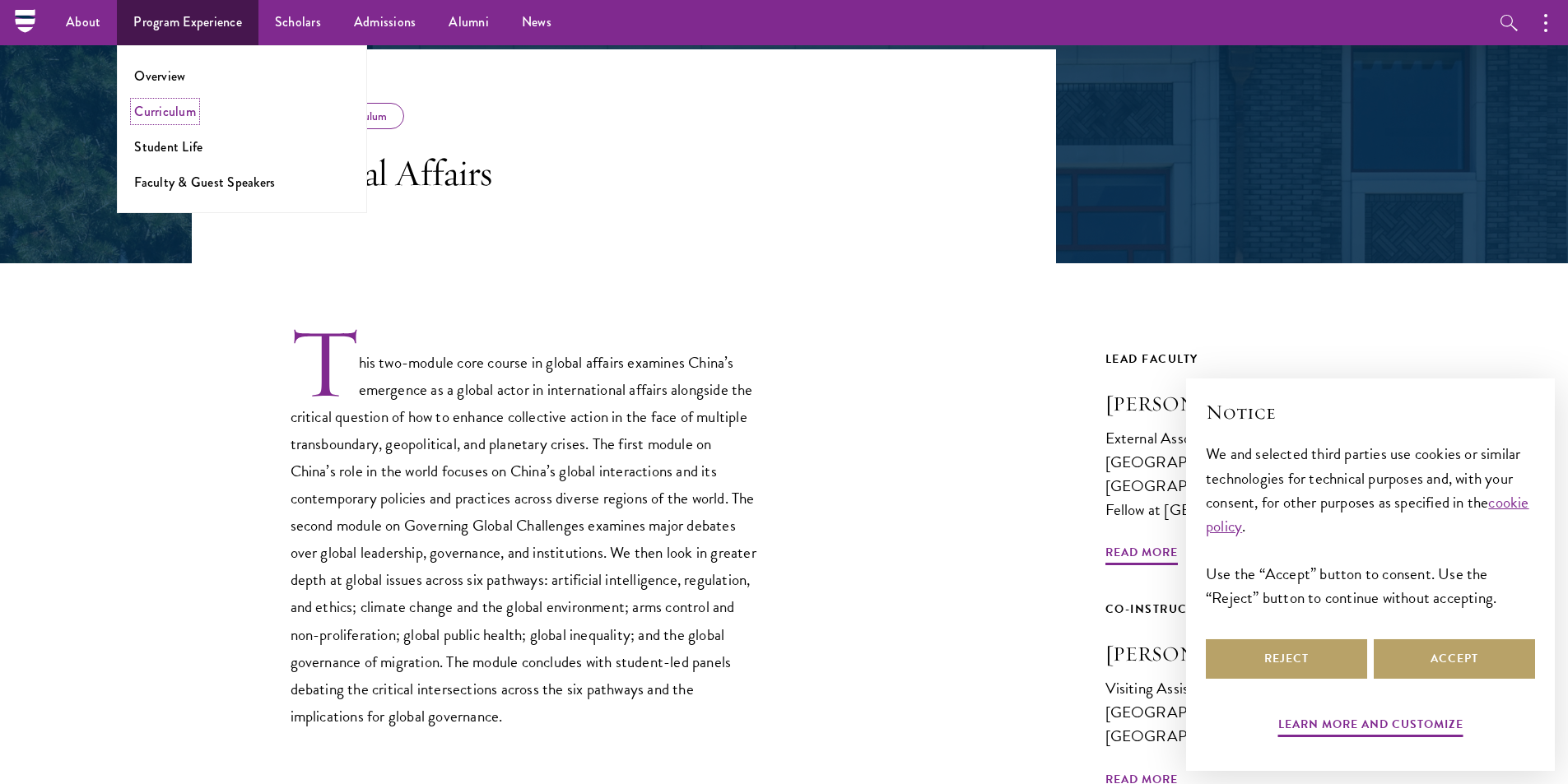
click at [168, 120] on link "Curriculum" at bounding box center [165, 112] width 62 height 19
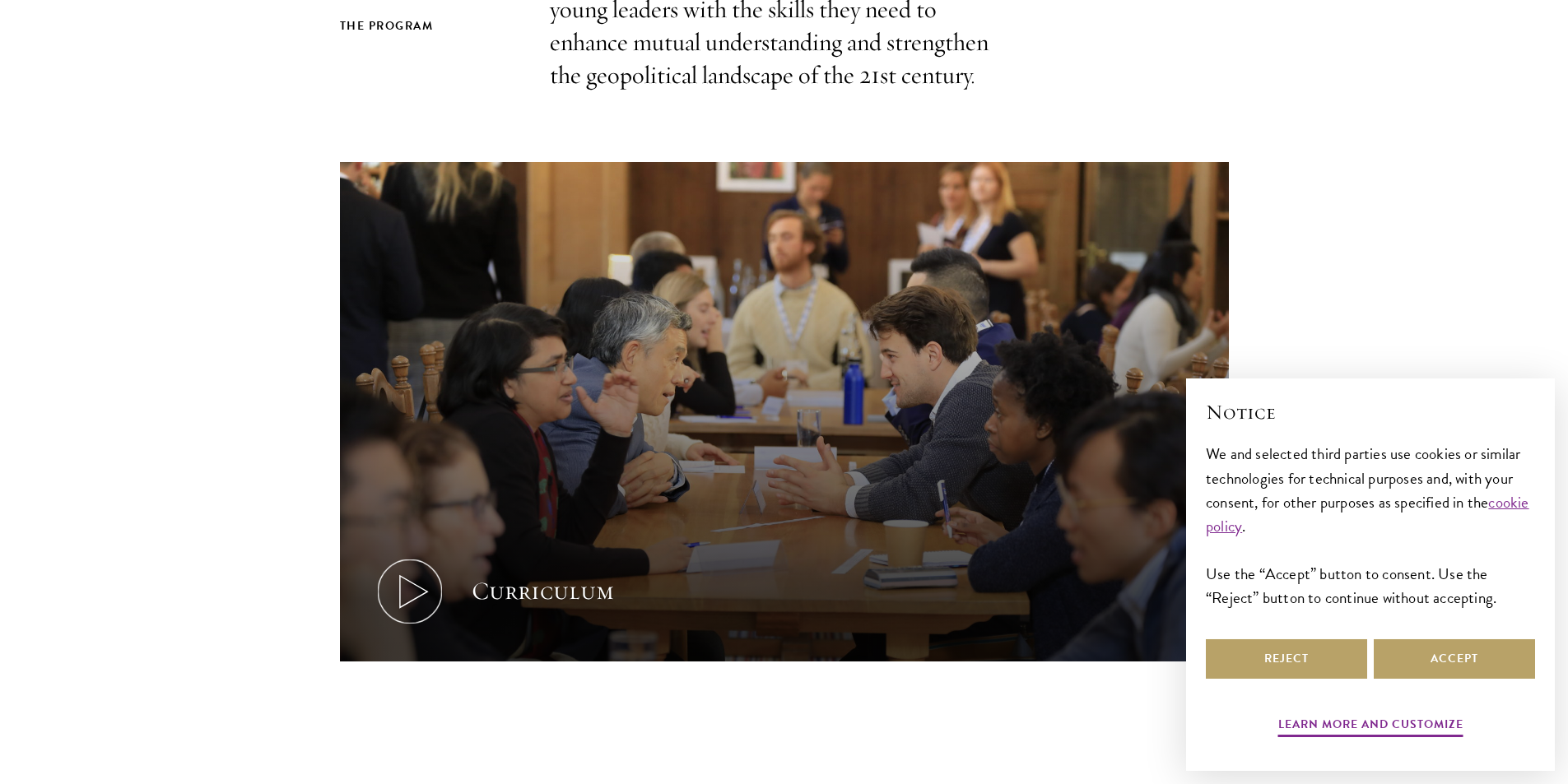
scroll to position [741, 0]
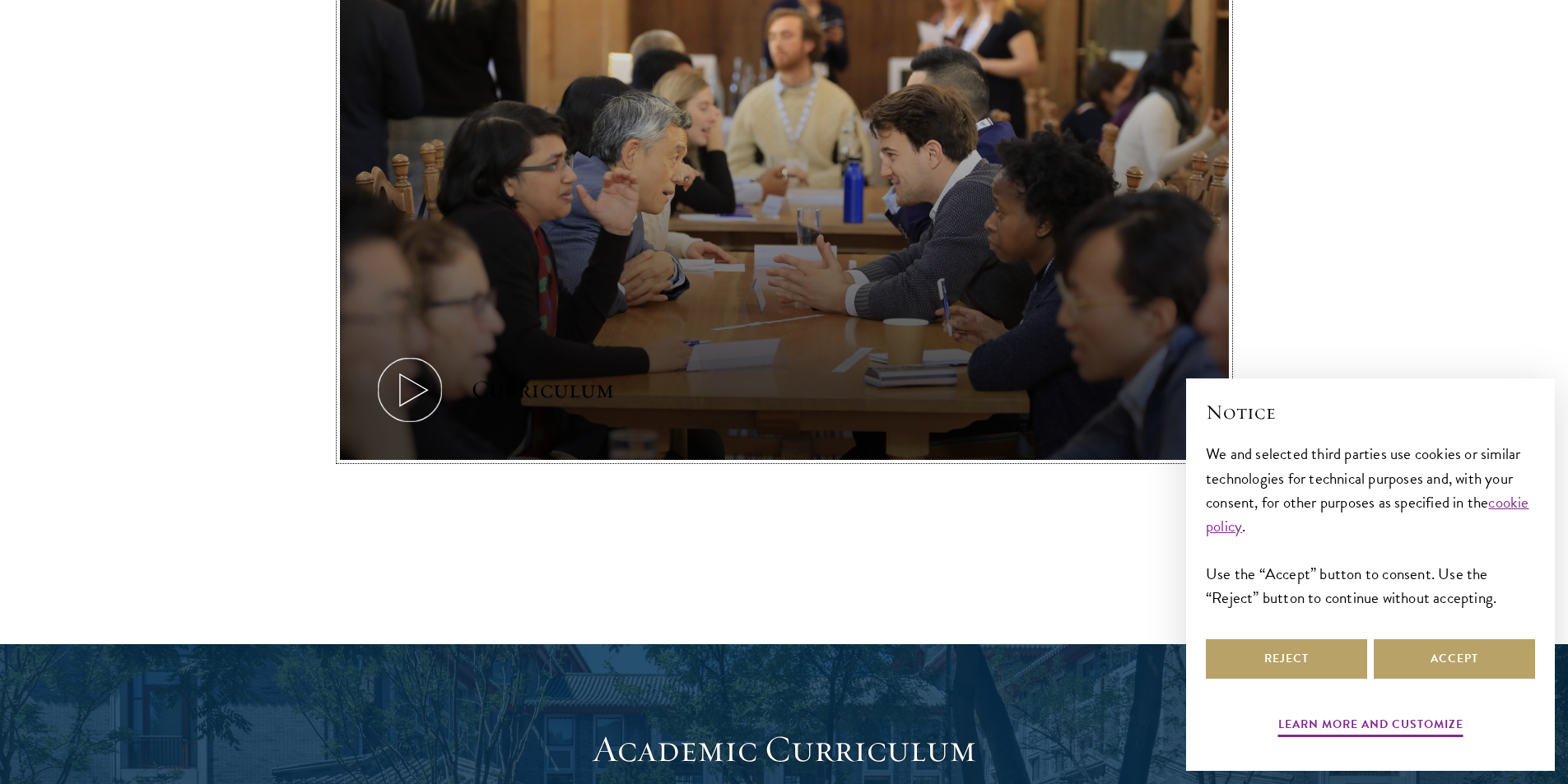
click at [413, 371] on icon at bounding box center [410, 391] width 75 height 75
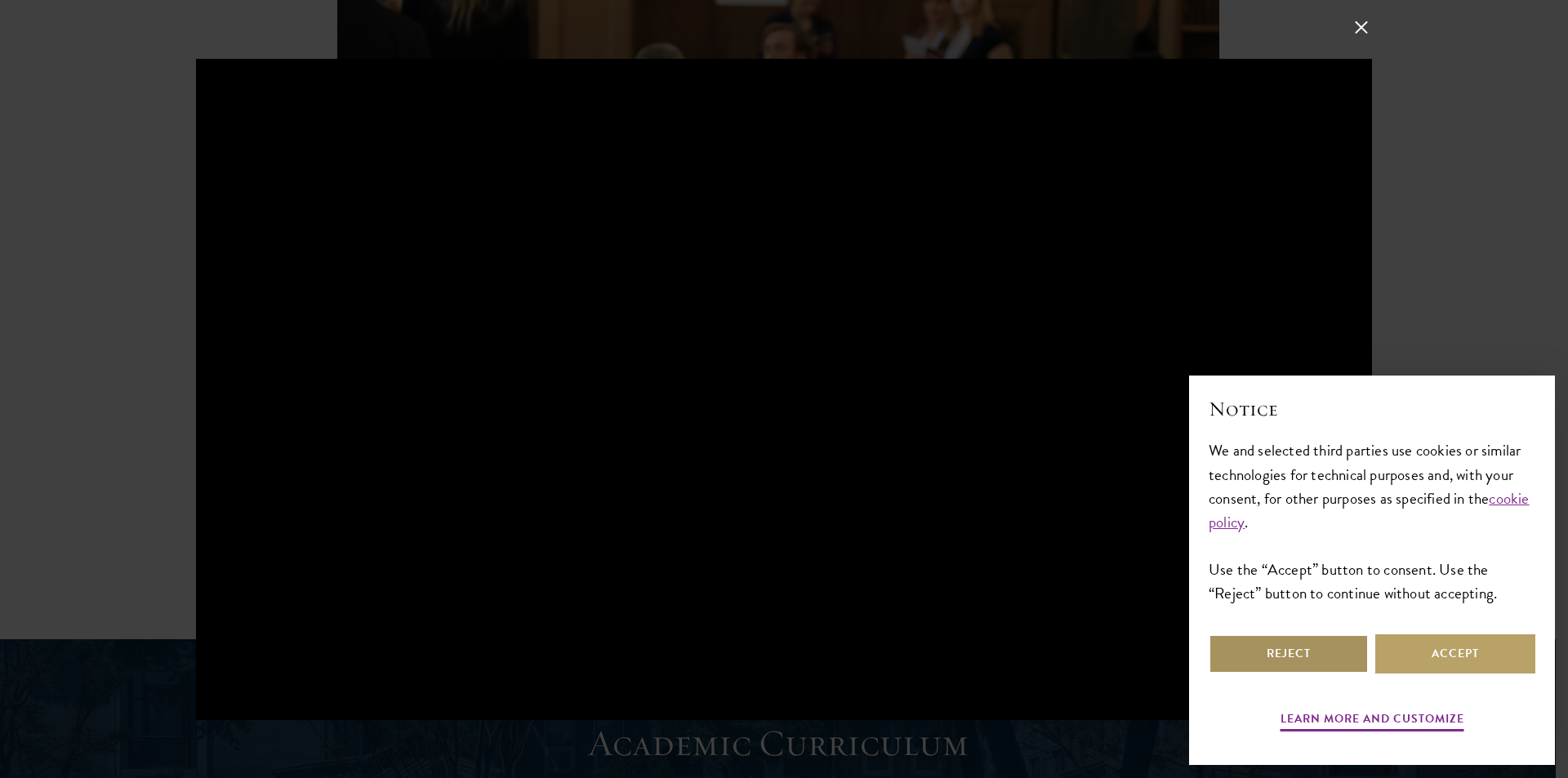
click at [1318, 664] on button "Reject" at bounding box center [1289, 654] width 160 height 40
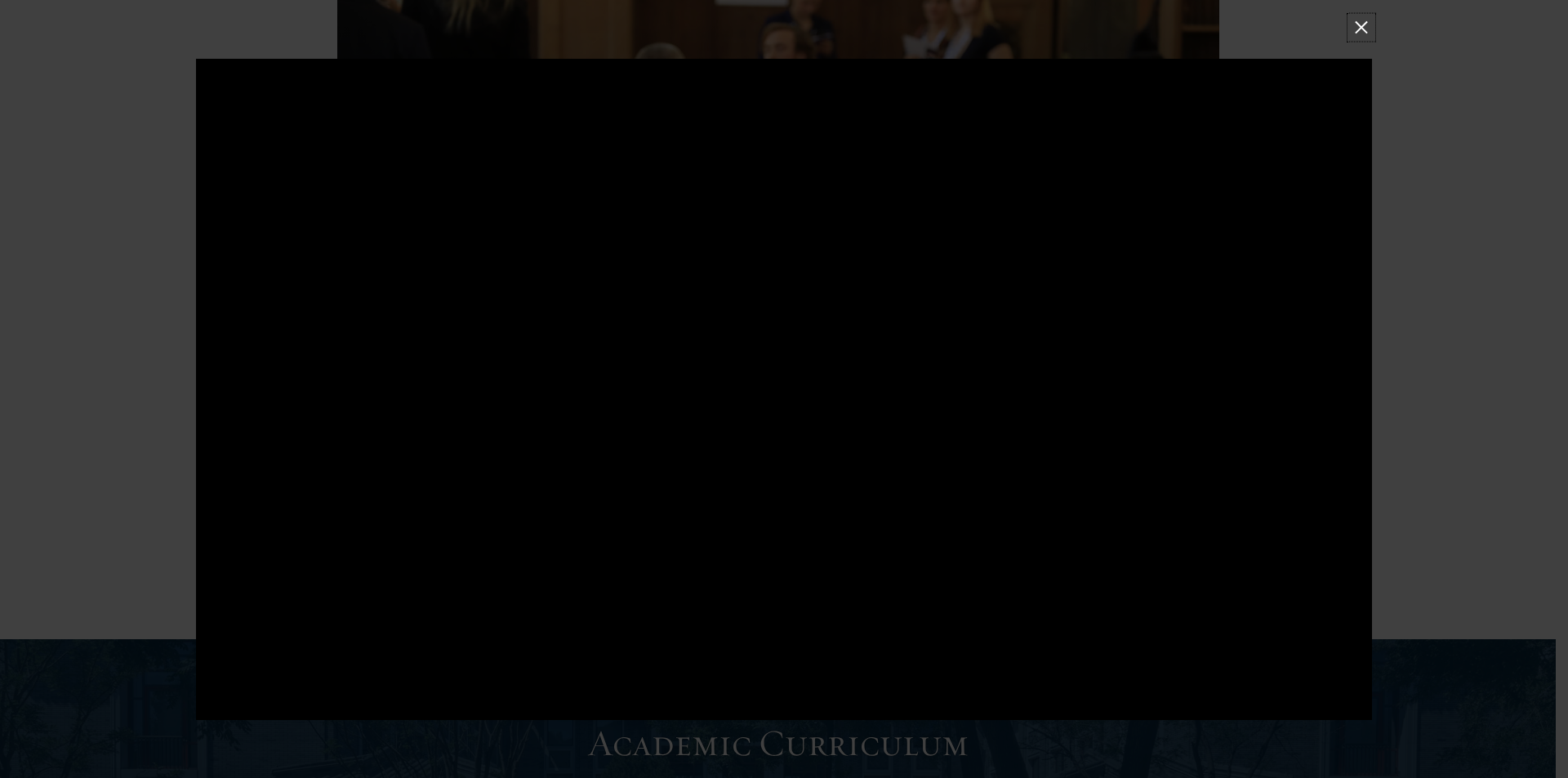
click at [1368, 22] on button at bounding box center [1361, 27] width 21 height 21
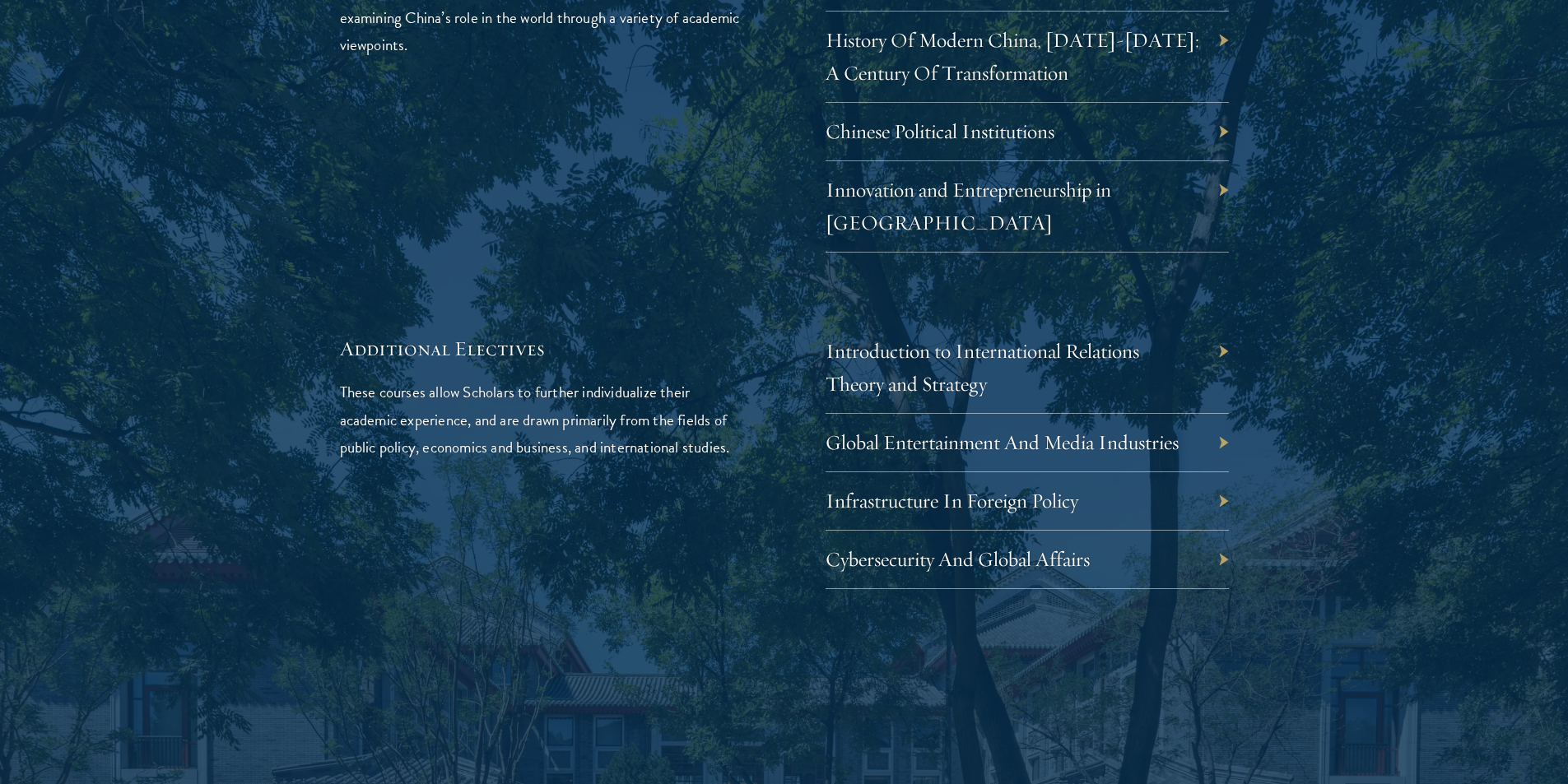
scroll to position [5185, 0]
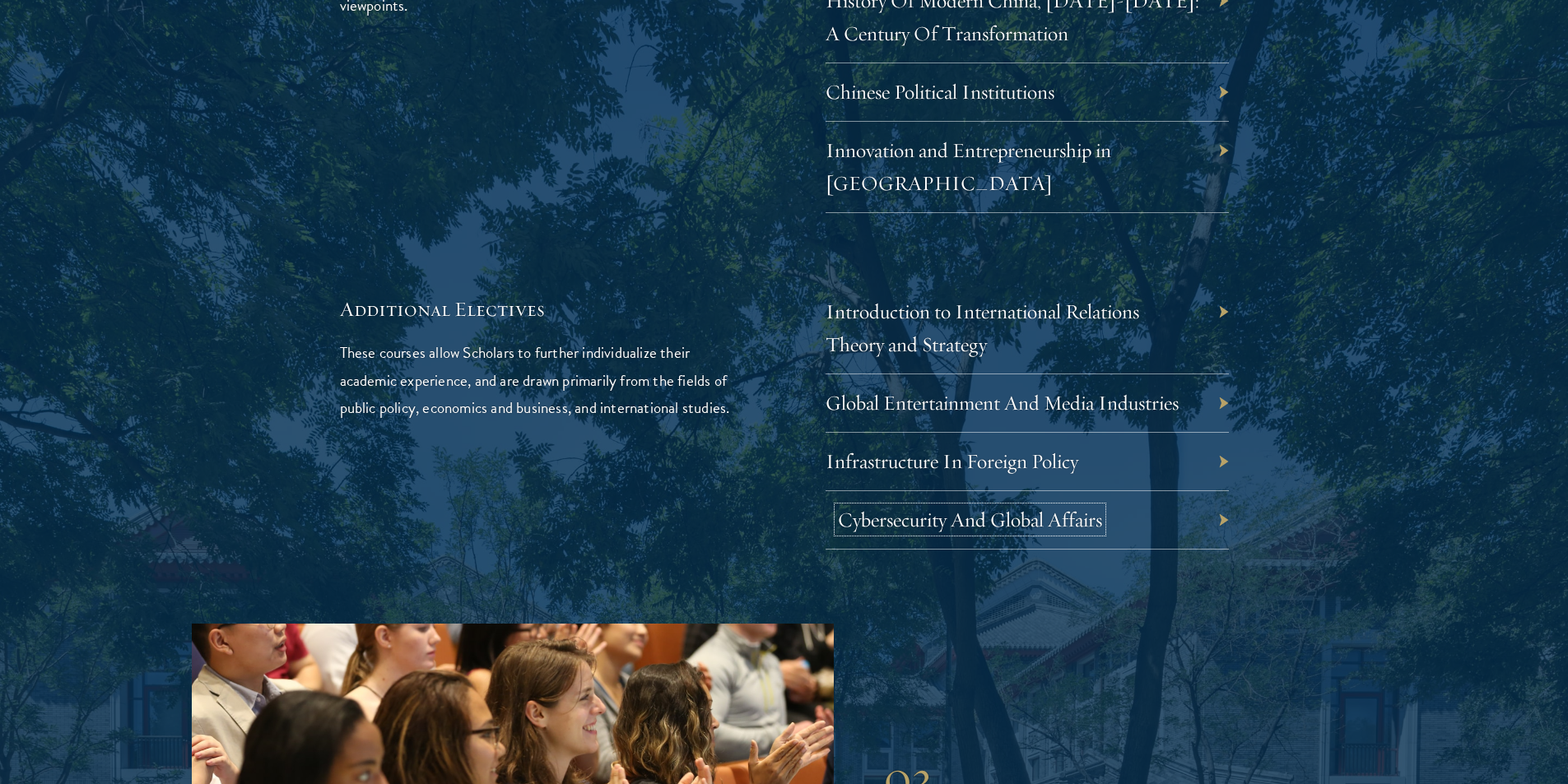
click at [1026, 507] on link "Cybersecurity And Global Affairs" at bounding box center [969, 519] width 264 height 25
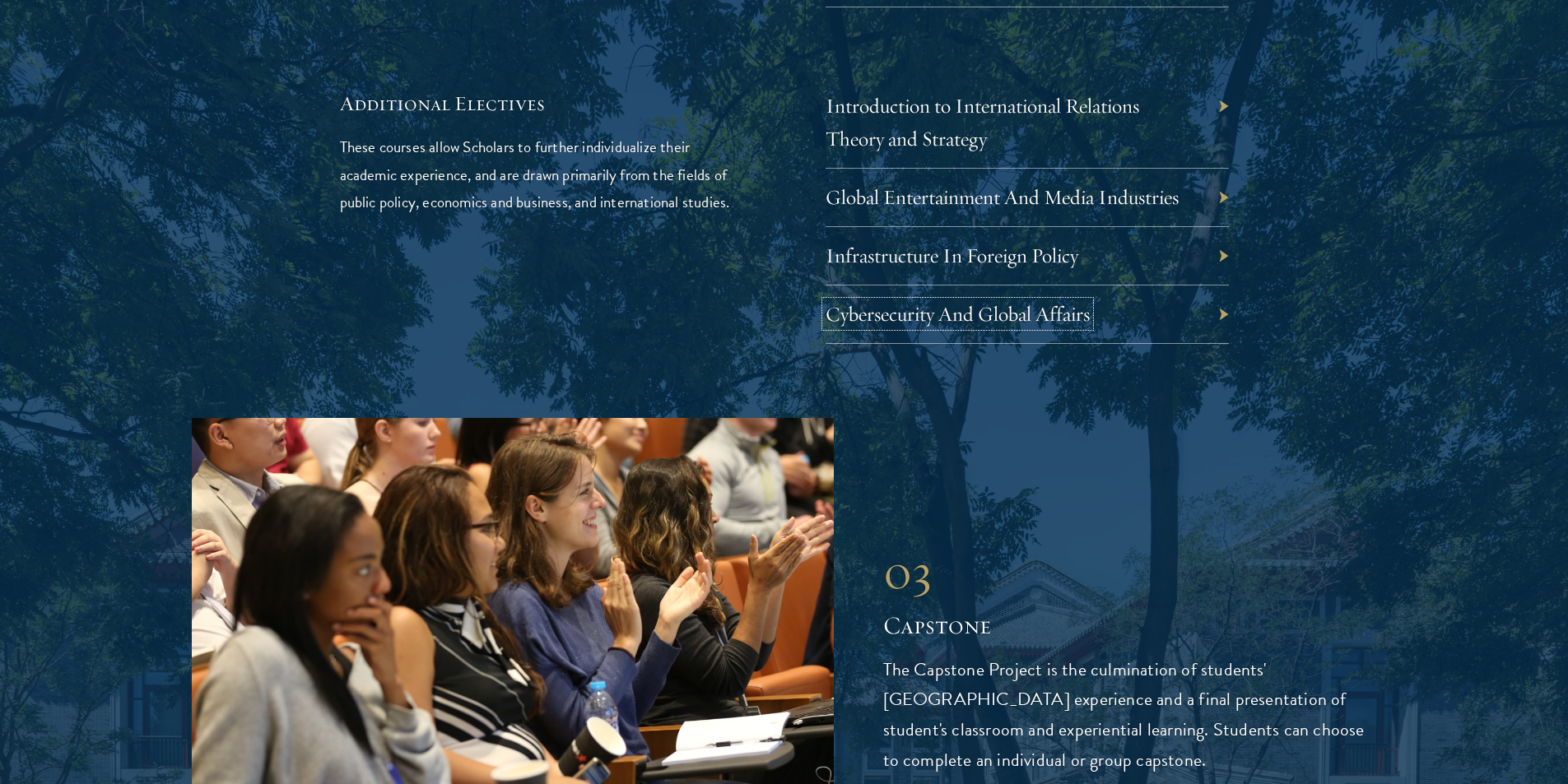
scroll to position [5596, 0]
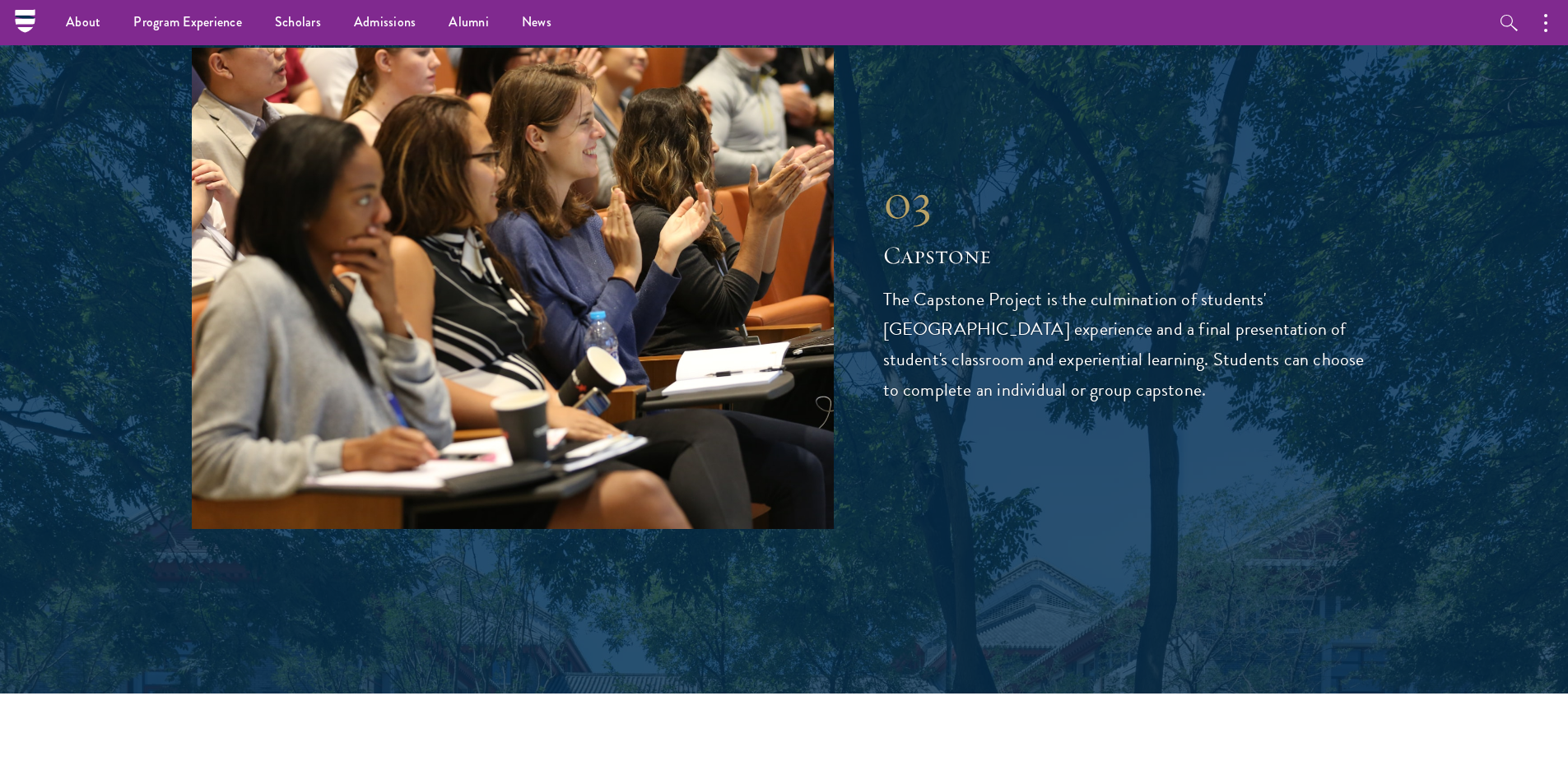
click at [1055, 306] on p "The Capstone Project is the culmination of students' Schwarzman College experie…" at bounding box center [1130, 346] width 494 height 122
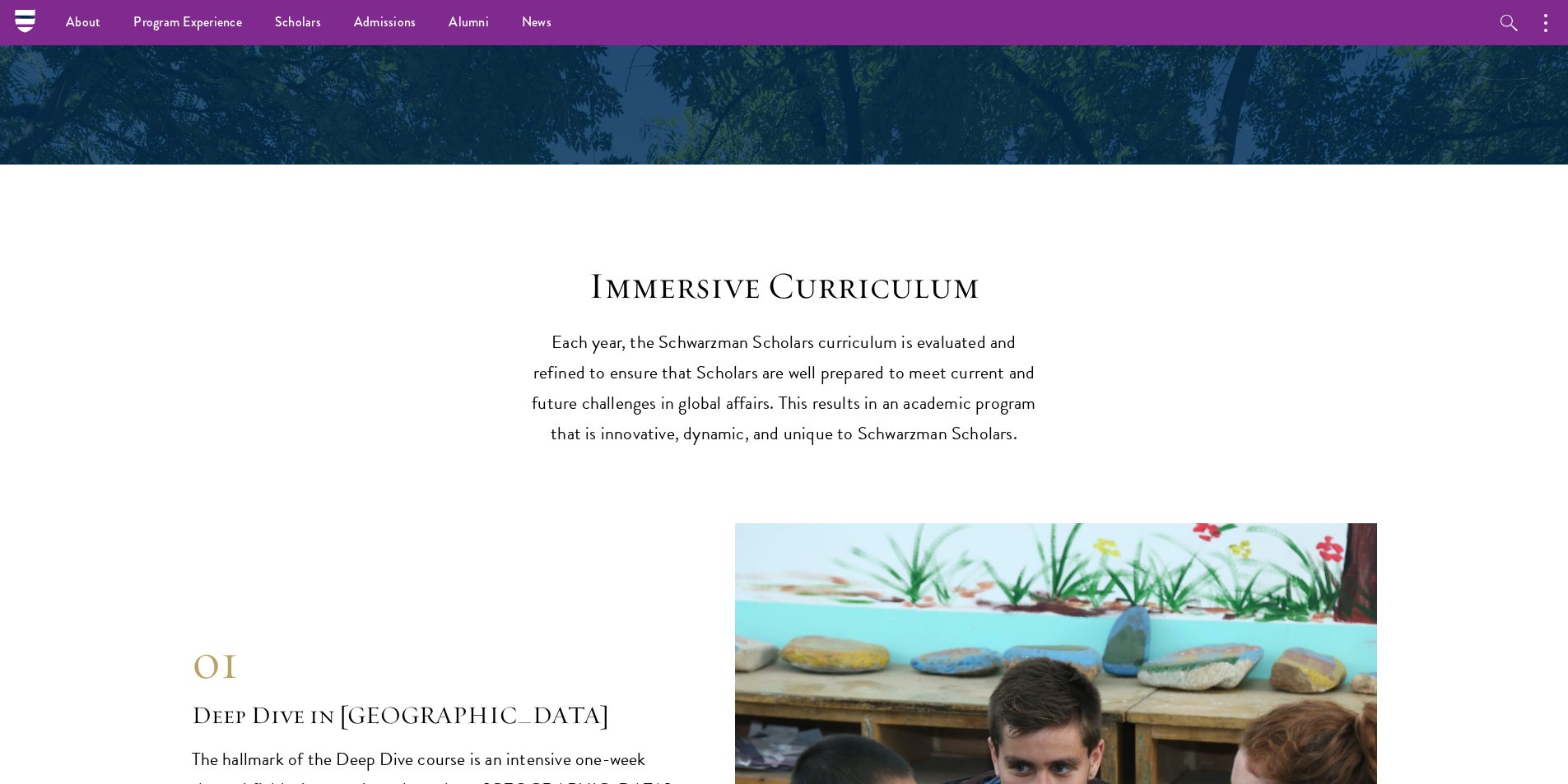
scroll to position [6080, 0]
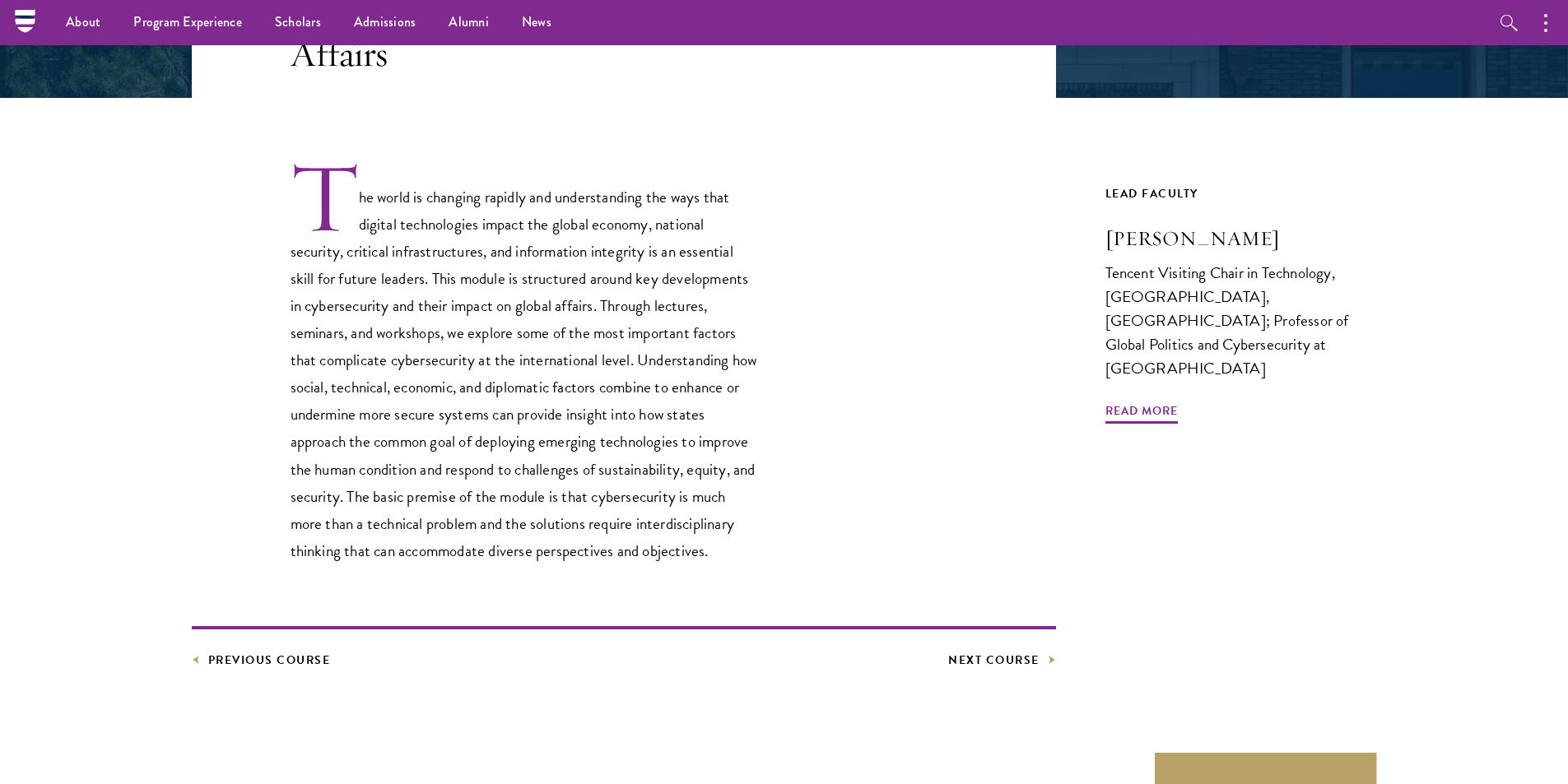
scroll to position [411, 0]
click at [1122, 410] on span "Read More" at bounding box center [1142, 414] width 73 height 25
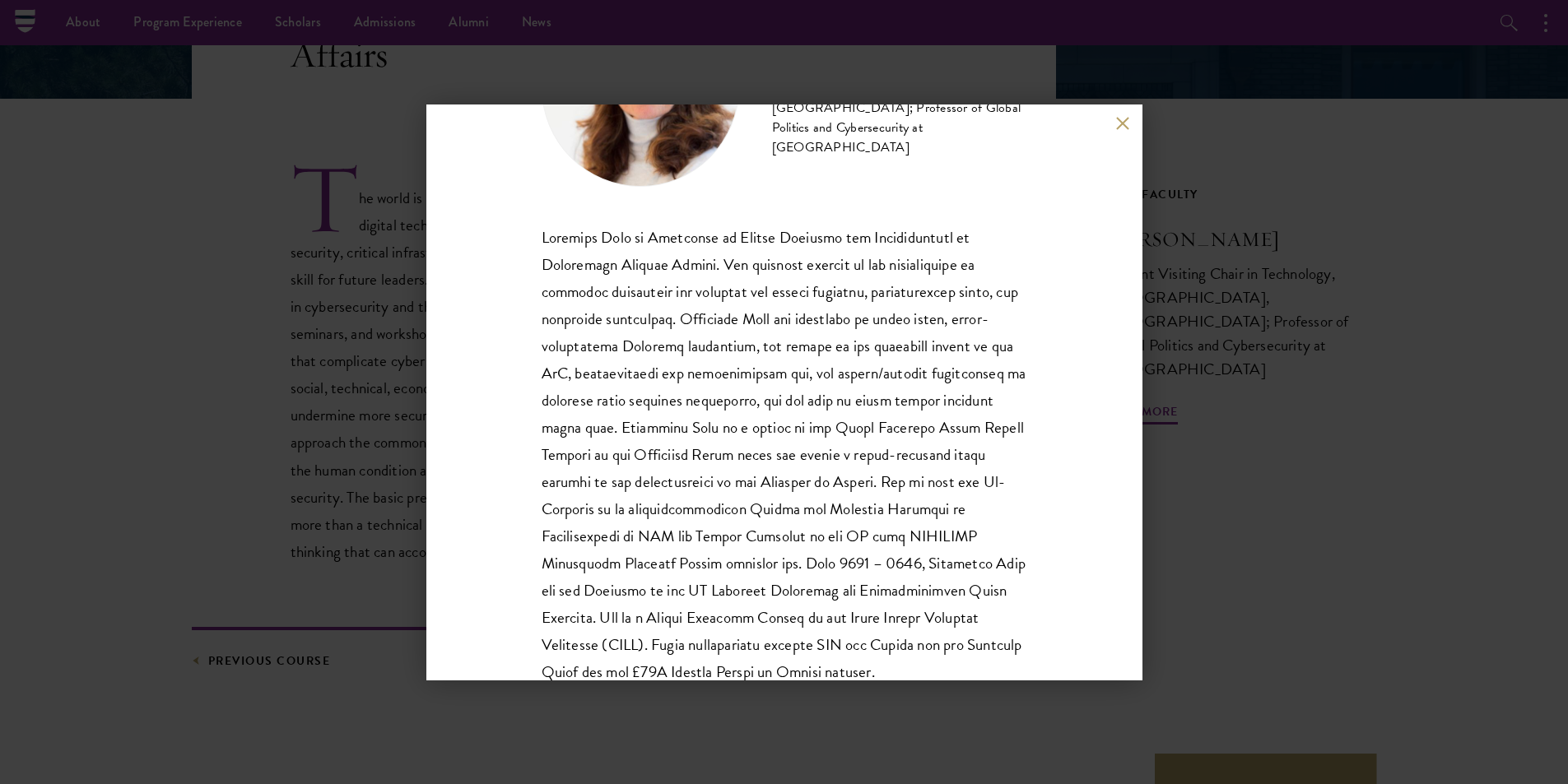
scroll to position [219, 0]
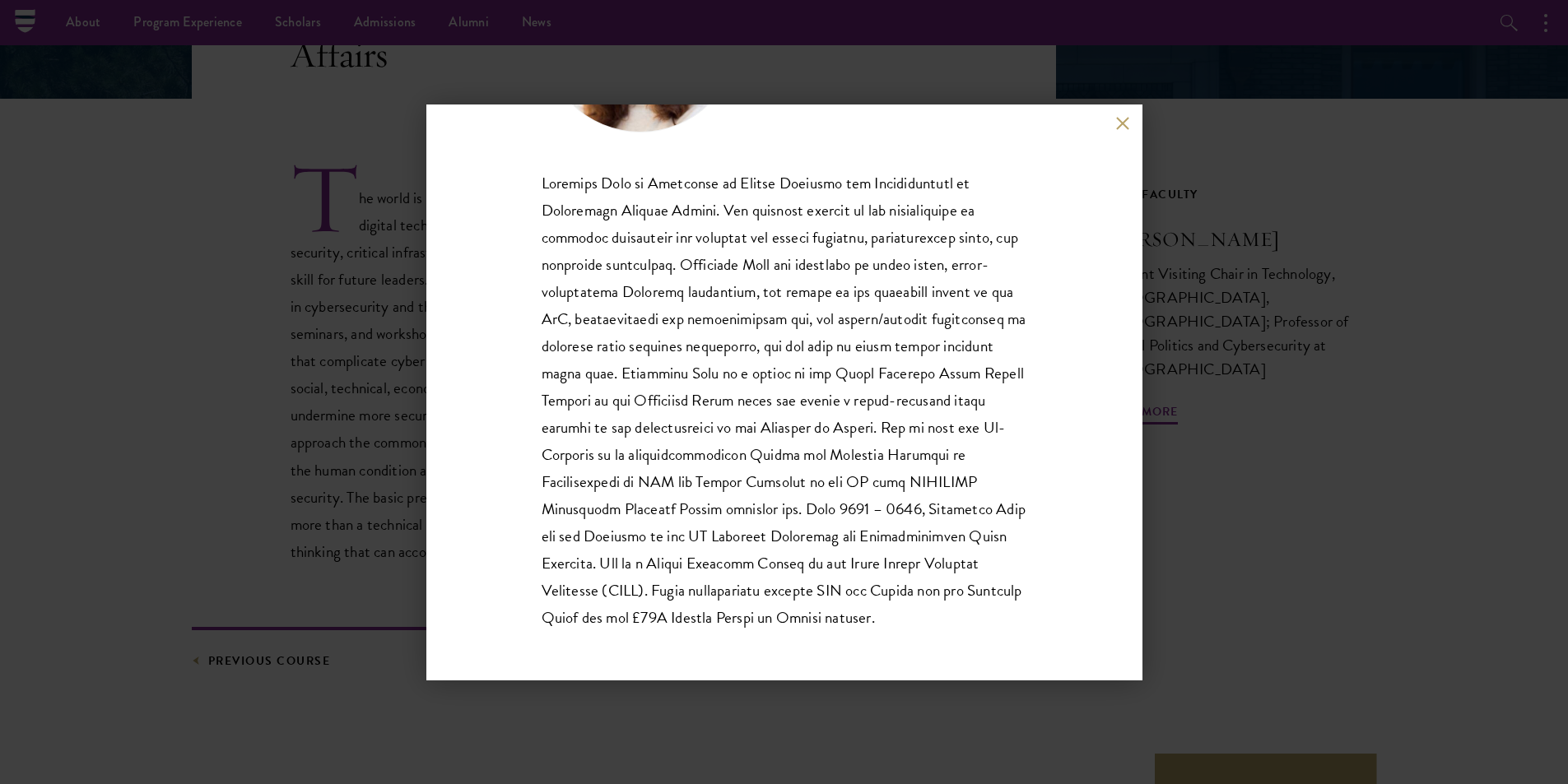
click at [1117, 135] on div "[PERSON_NAME] Tencent Visiting Chair in Technology, [GEOGRAPHIC_DATA], [GEOGRAP…" at bounding box center [784, 392] width 716 height 576
click at [1118, 124] on button at bounding box center [1123, 124] width 14 height 14
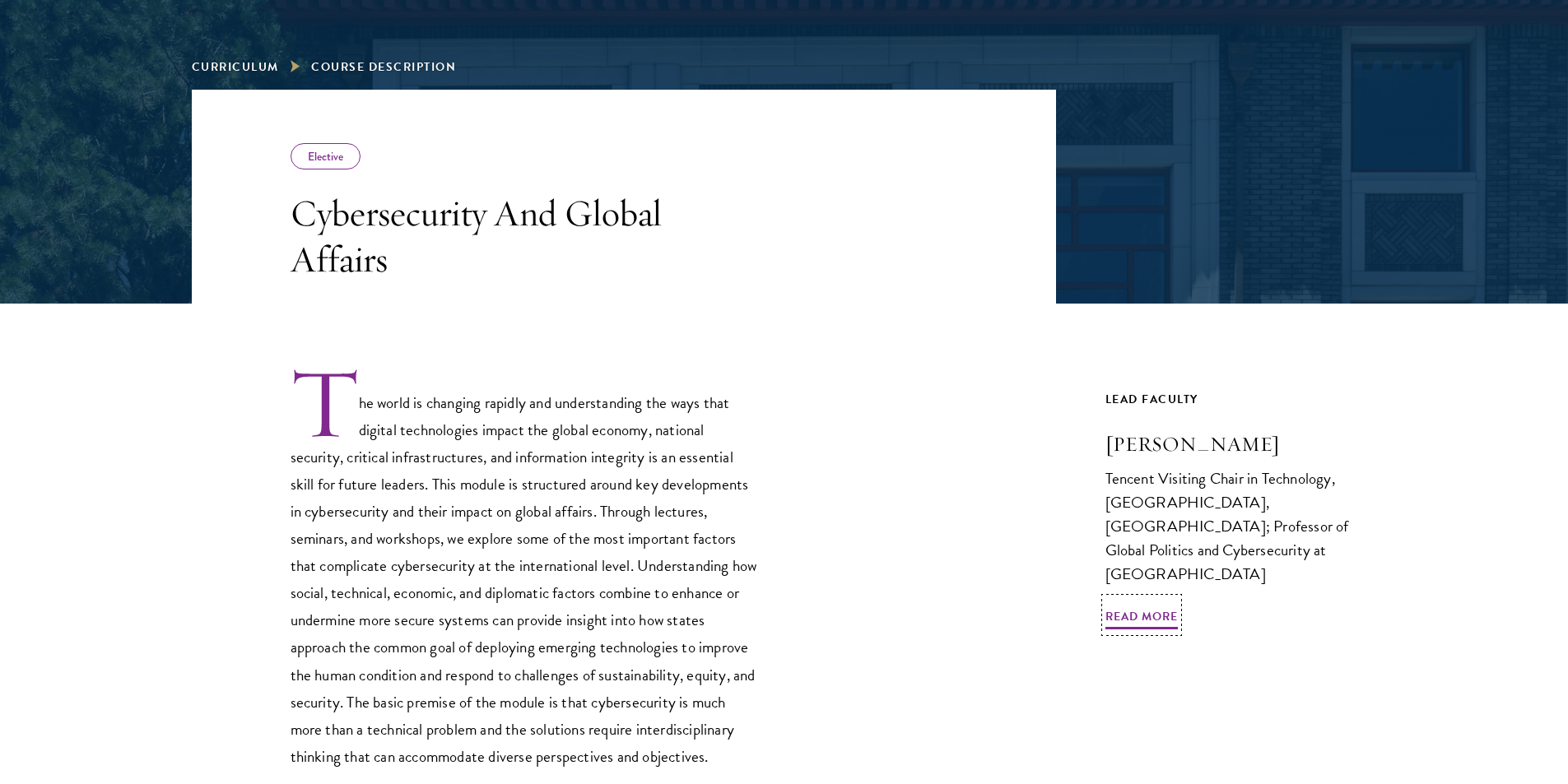
scroll to position [247, 0]
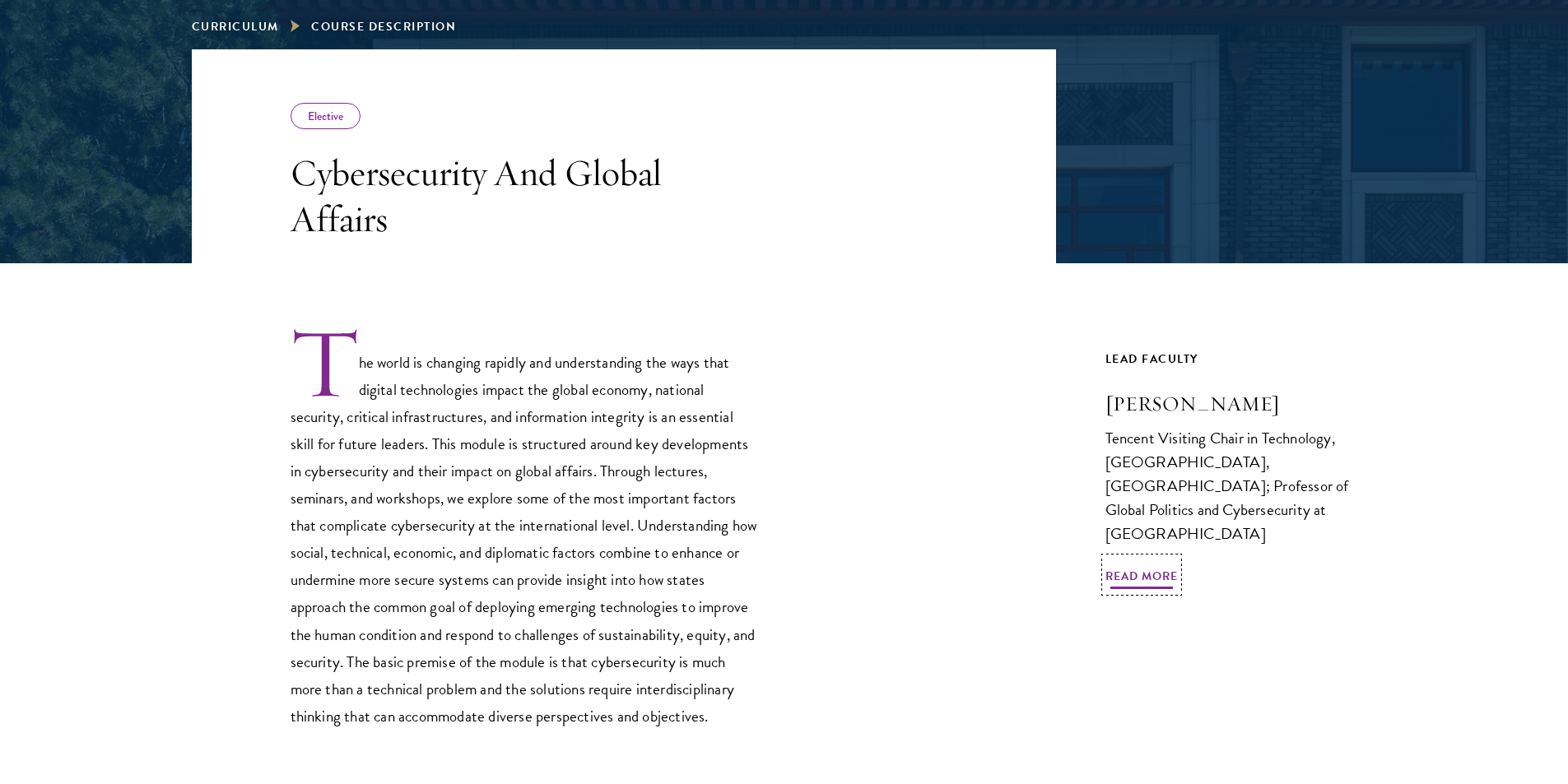
click at [1144, 568] on span "Read More" at bounding box center [1142, 579] width 73 height 25
